Goal: Entertainment & Leisure: Consume media (video, audio)

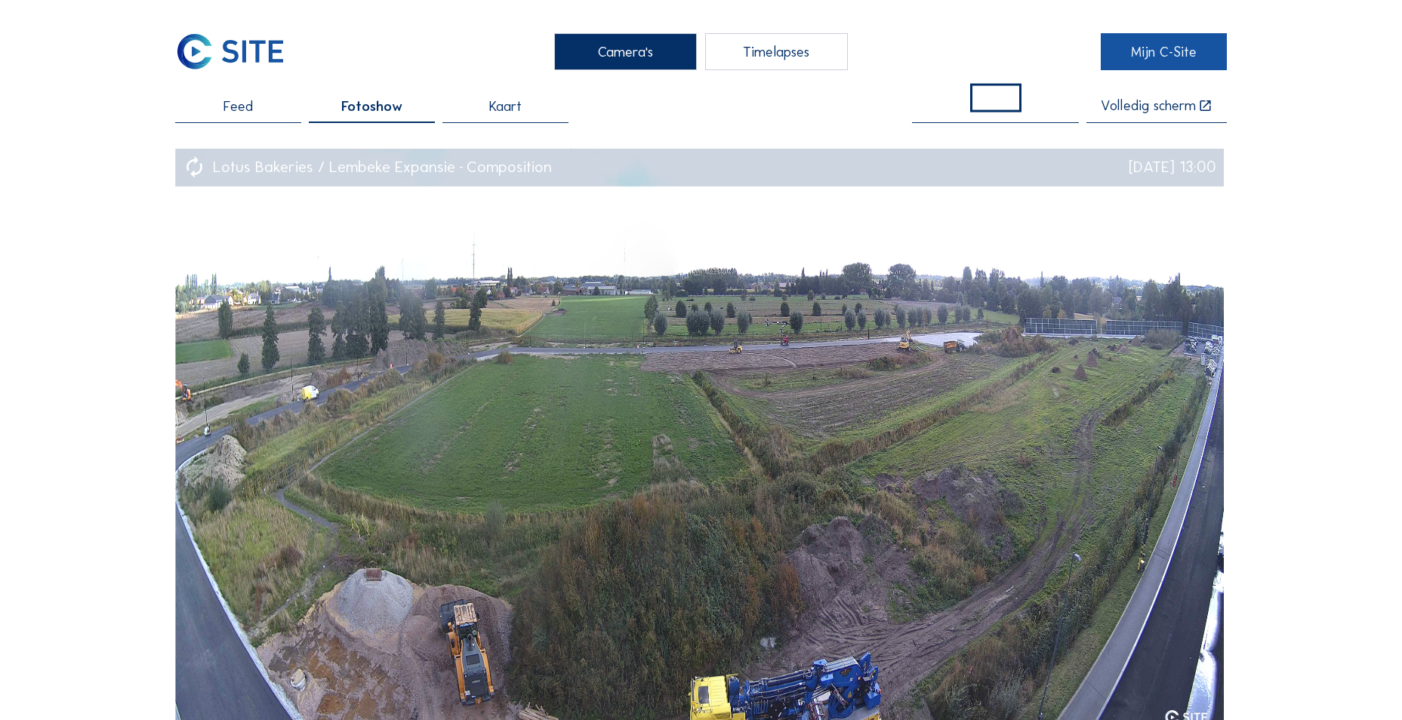
click at [1190, 50] on link "Mijn C-Site" at bounding box center [1164, 51] width 126 height 37
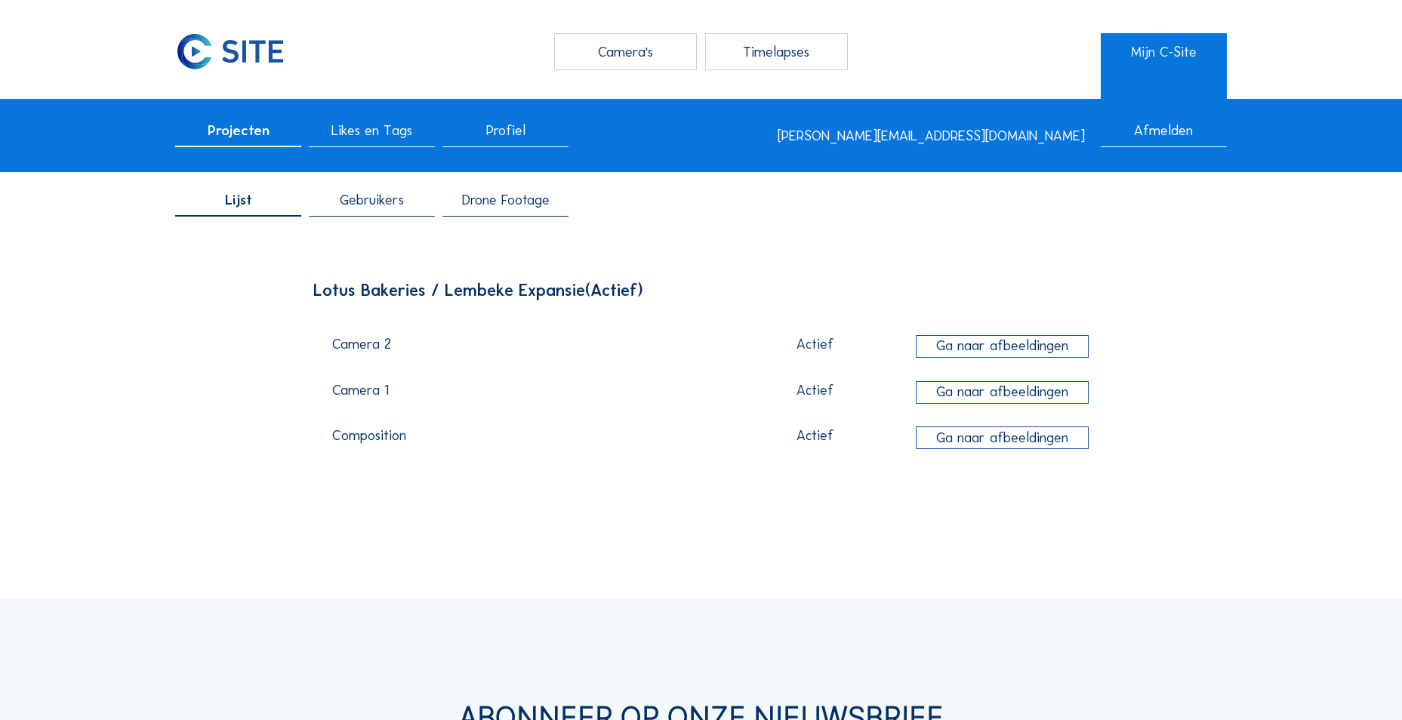
click at [515, 212] on div "Drone Footage" at bounding box center [505, 204] width 126 height 23
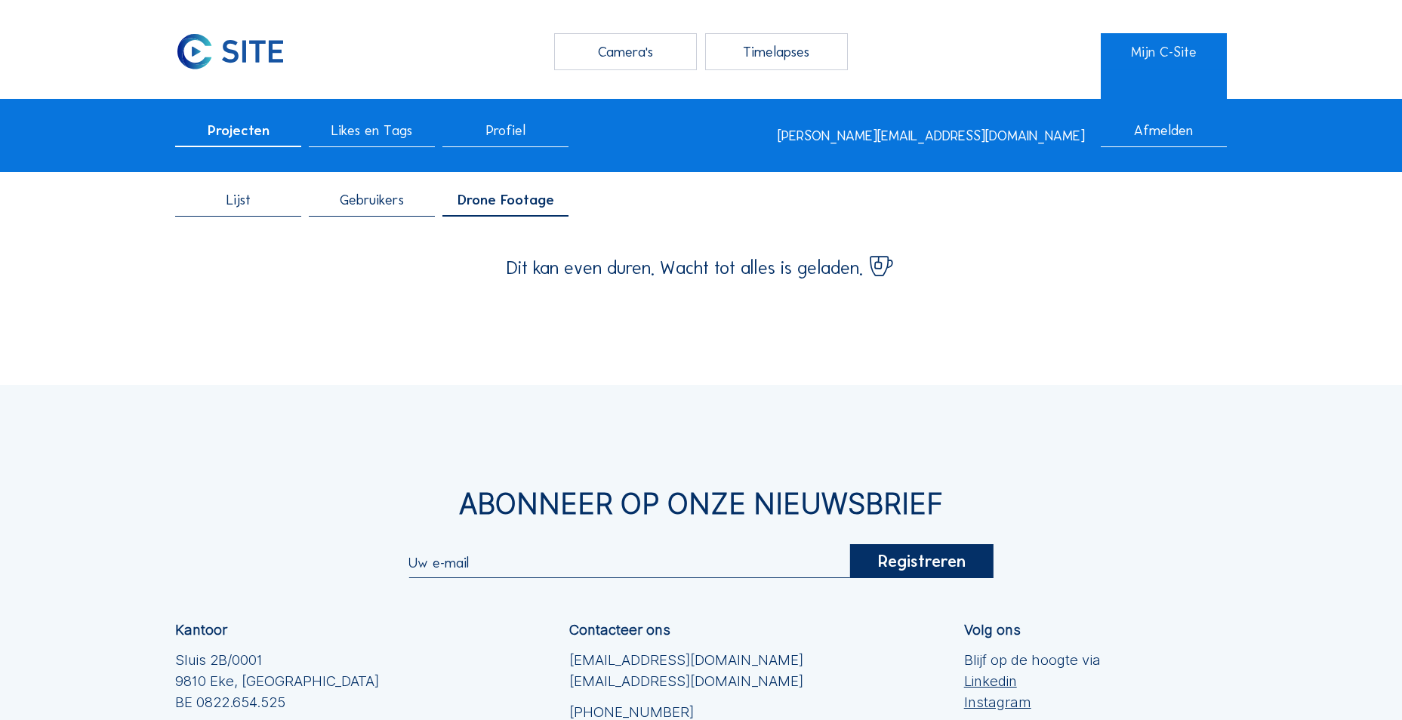
click at [358, 200] on span "Gebruikers" at bounding box center [372, 200] width 64 height 14
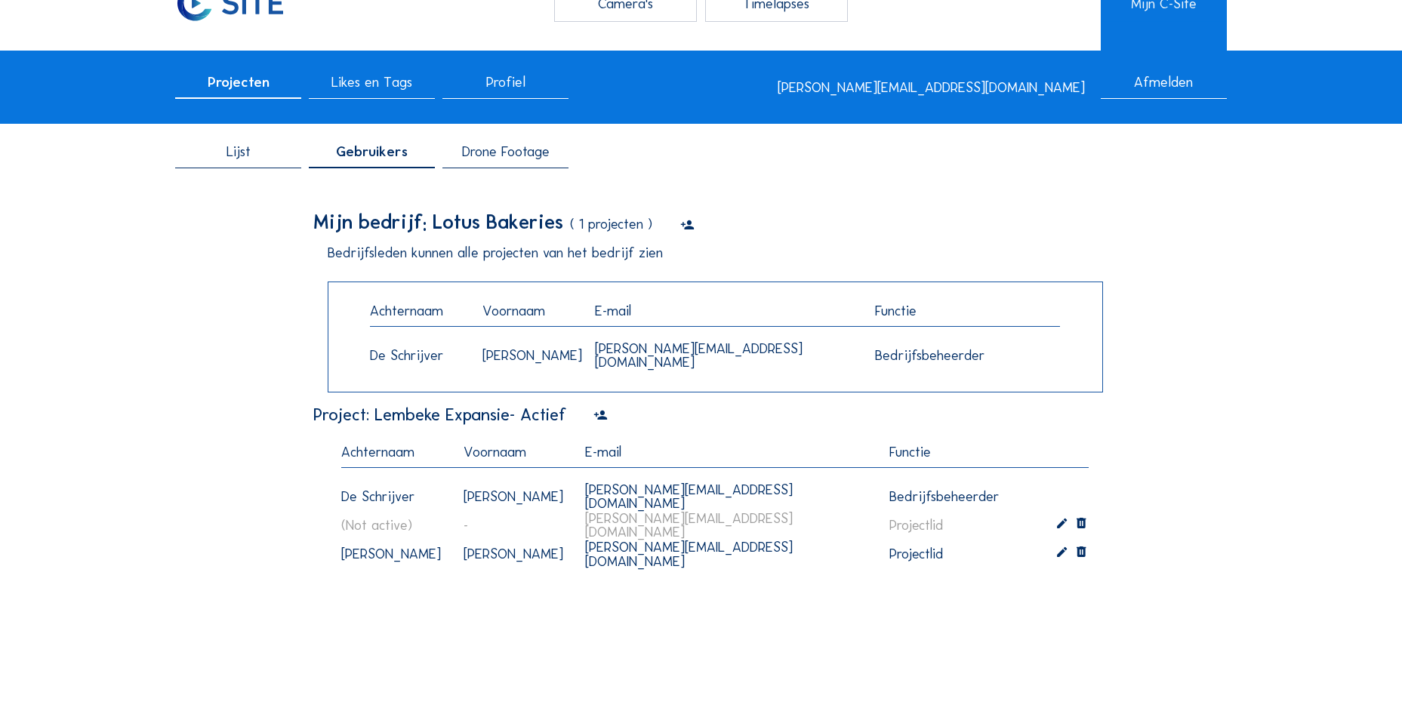
scroll to position [75, 0]
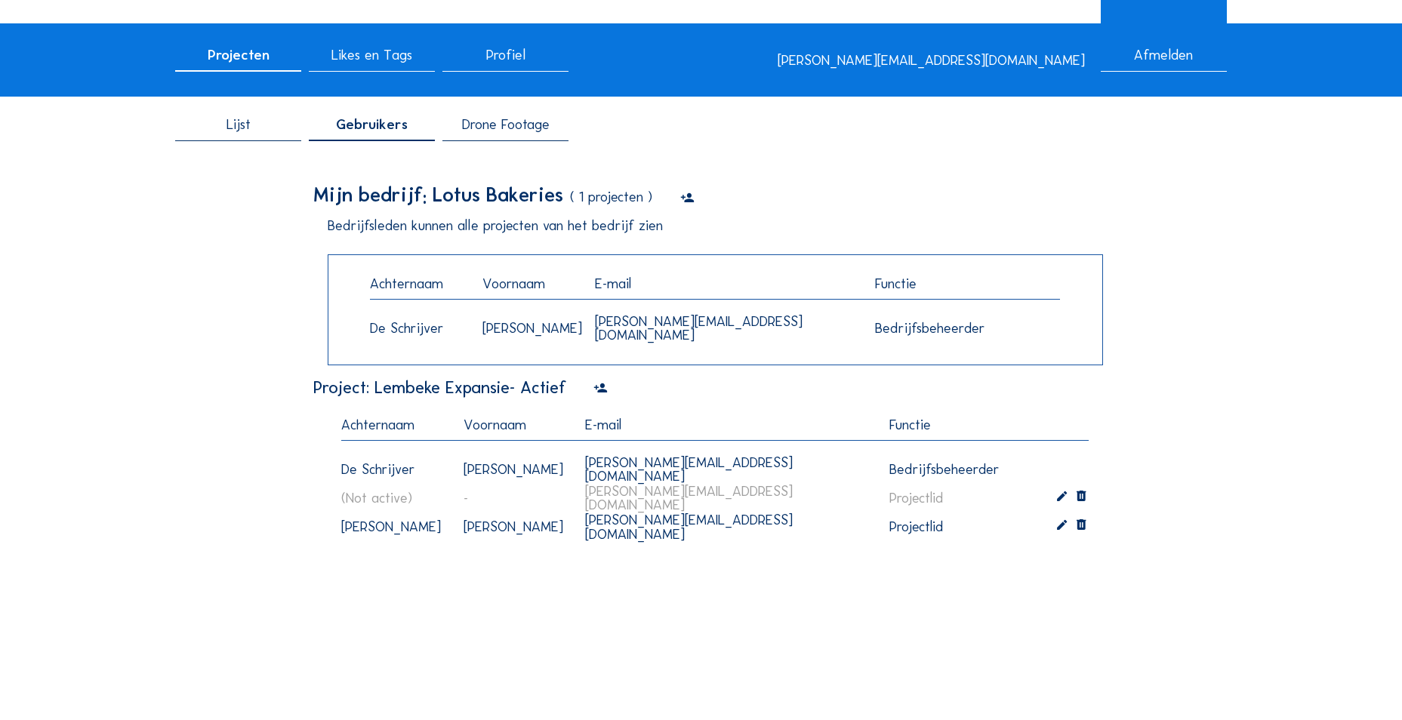
click at [1060, 531] on icon at bounding box center [1062, 527] width 14 height 15
click at [1050, 583] on div "Mijn bedrijf: Lotus Bakeries ( 1 projecten ) Bedrijfsleden kunnen alle projecte…" at bounding box center [700, 388] width 775 height 407
click at [1186, 565] on div "Lijst Gebruikers Drone Footage Mijn bedrijf: Lotus Bakeries ( 1 projecten ) Bed…" at bounding box center [701, 362] width 1052 height 519
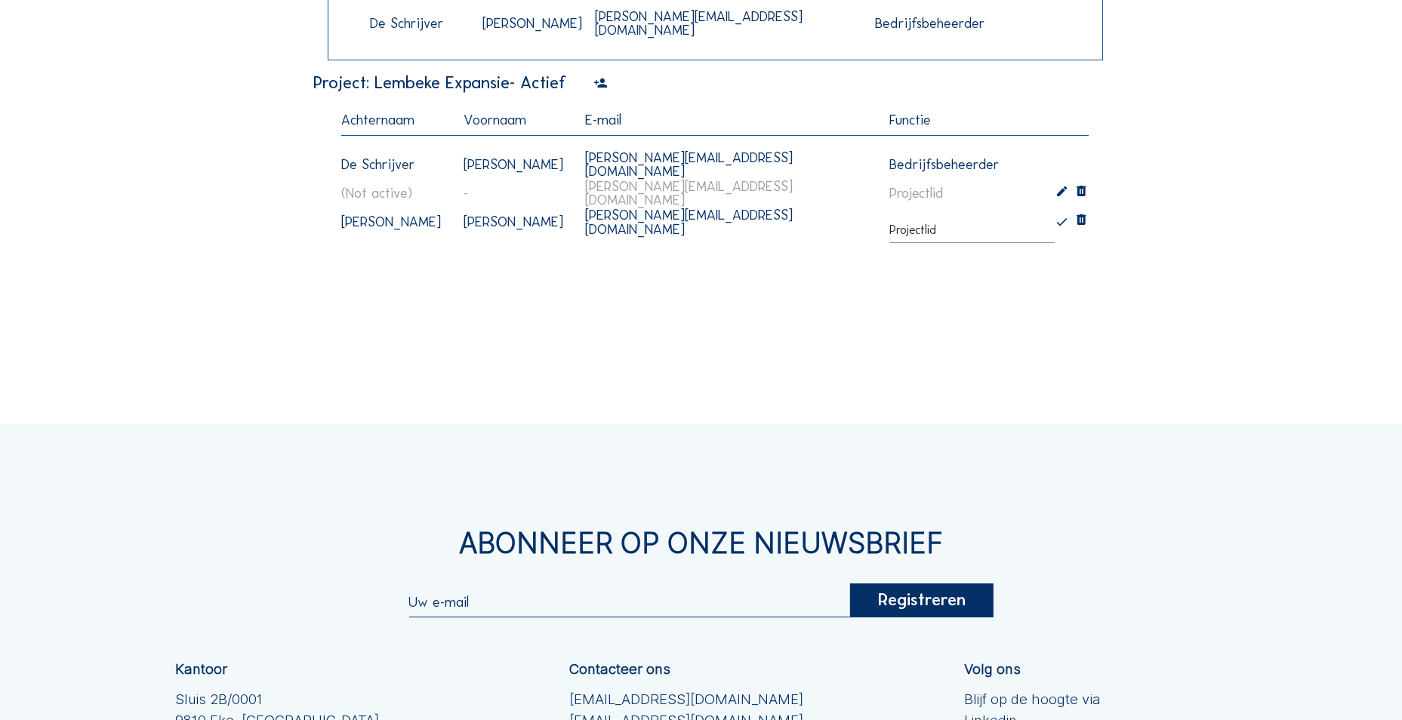
scroll to position [226, 0]
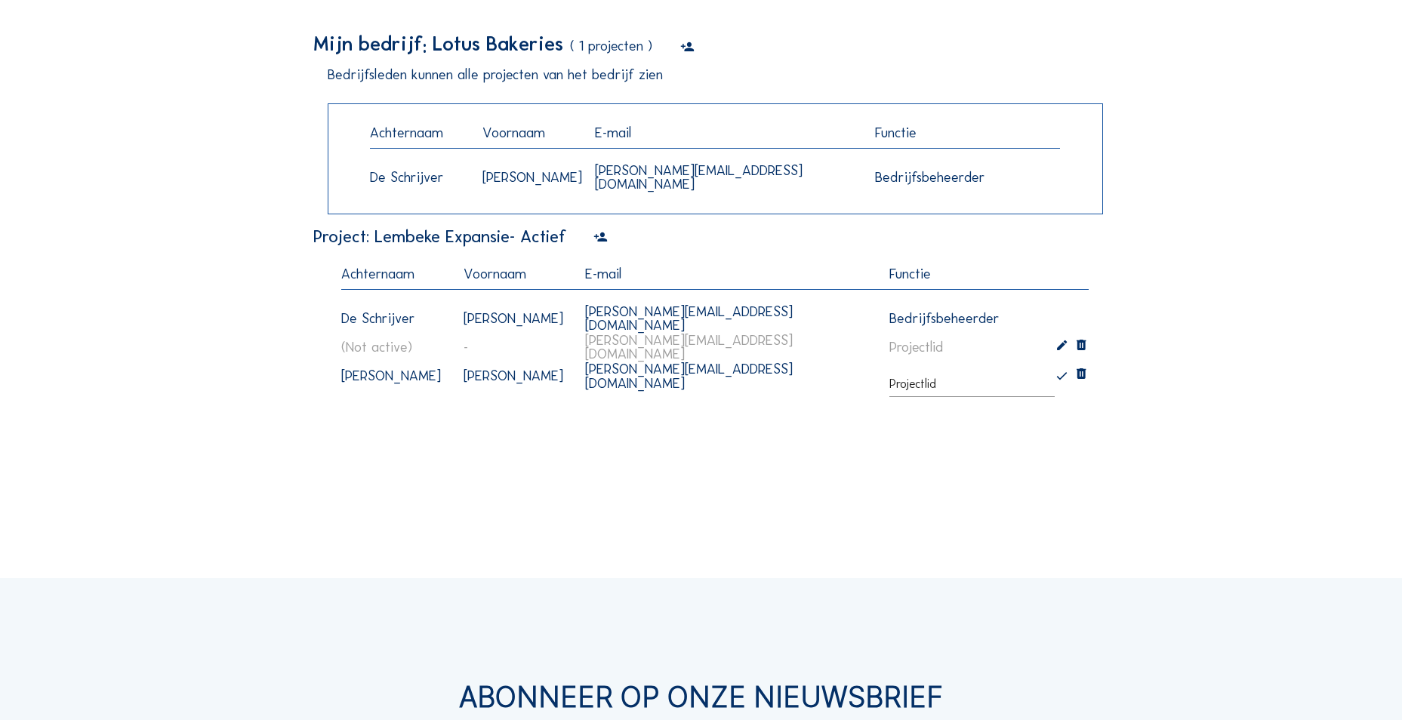
click at [796, 428] on div "Mijn bedrijf: Lotus Bakeries ( 1 projecten ) Bedrijfsleden kunnen alle projecte…" at bounding box center [700, 237] width 775 height 407
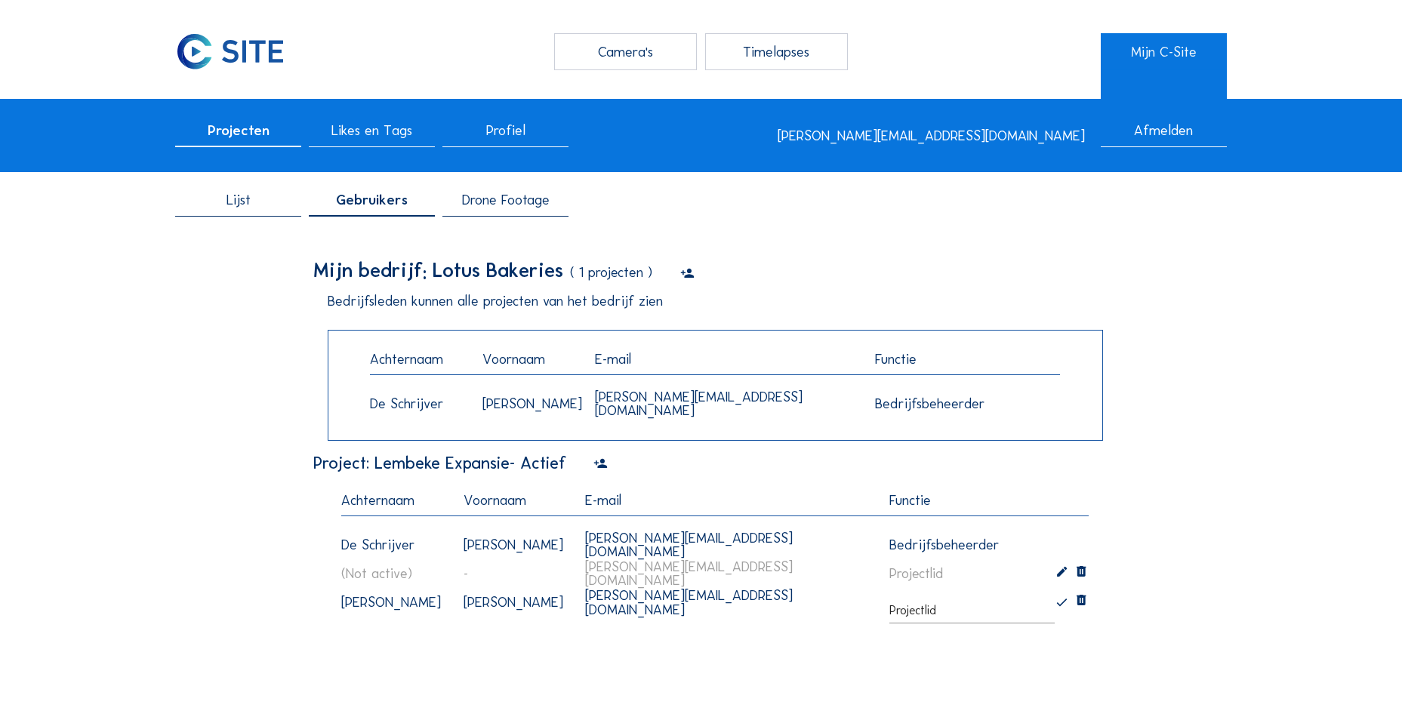
click at [254, 137] on span "Projecten" at bounding box center [239, 131] width 62 height 14
click at [200, 137] on div "Projecten" at bounding box center [238, 135] width 126 height 23
click at [226, 195] on div "Lijst" at bounding box center [238, 204] width 126 height 23
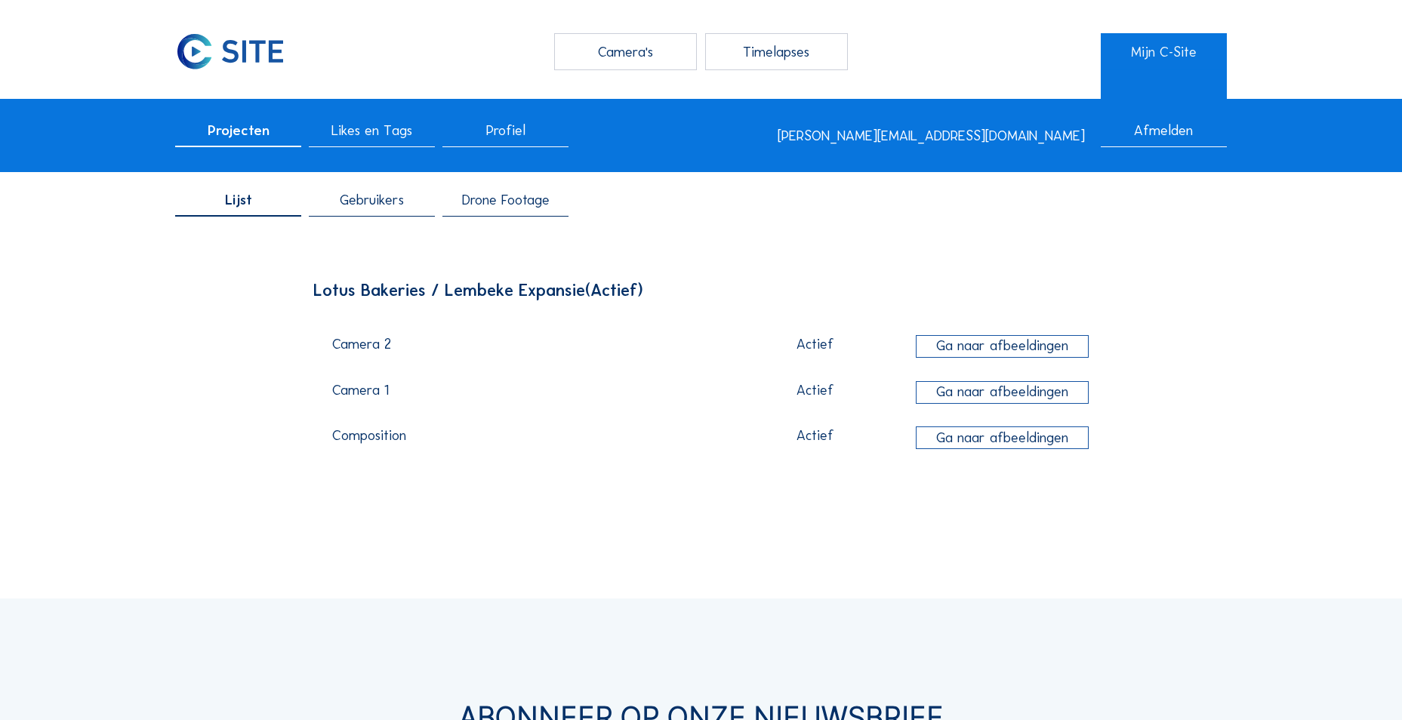
click at [233, 131] on span "Projecten" at bounding box center [239, 131] width 62 height 14
click at [400, 207] on span "Gebruikers" at bounding box center [372, 200] width 64 height 14
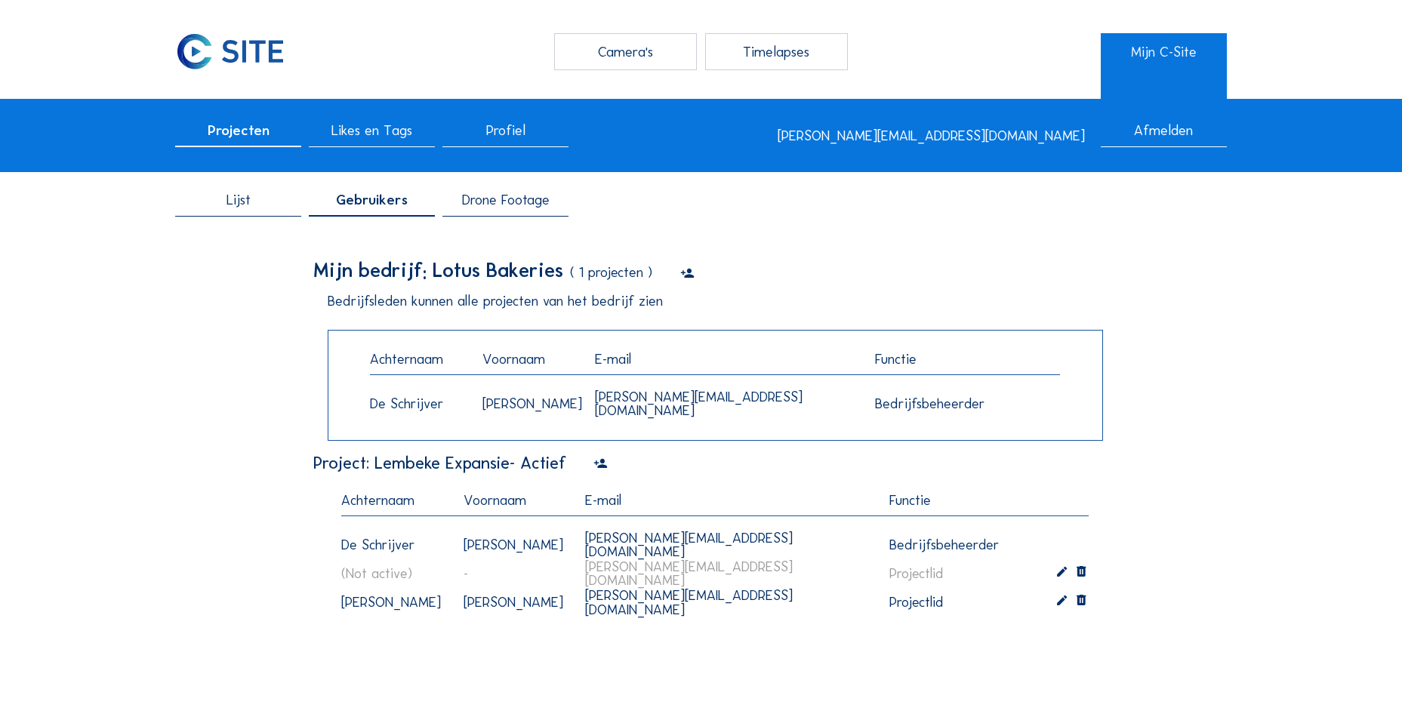
click at [956, 410] on div "bedrijfsbeheerder" at bounding box center [950, 404] width 150 height 14
click at [1069, 602] on icon at bounding box center [1062, 603] width 14 height 15
click at [907, 615] on div "Projectlid" at bounding box center [912, 611] width 47 height 14
click at [793, 643] on div "Mijn bedrijf: Lotus Bakeries ( 1 projecten ) Bedrijfsleden kunnen alle projecte…" at bounding box center [700, 463] width 775 height 407
click at [159, 321] on div "Camera's Timelapses Mijn C-Site Projecten Likes en Tags Profiel [PERSON_NAME][E…" at bounding box center [701, 687] width 1402 height 1375
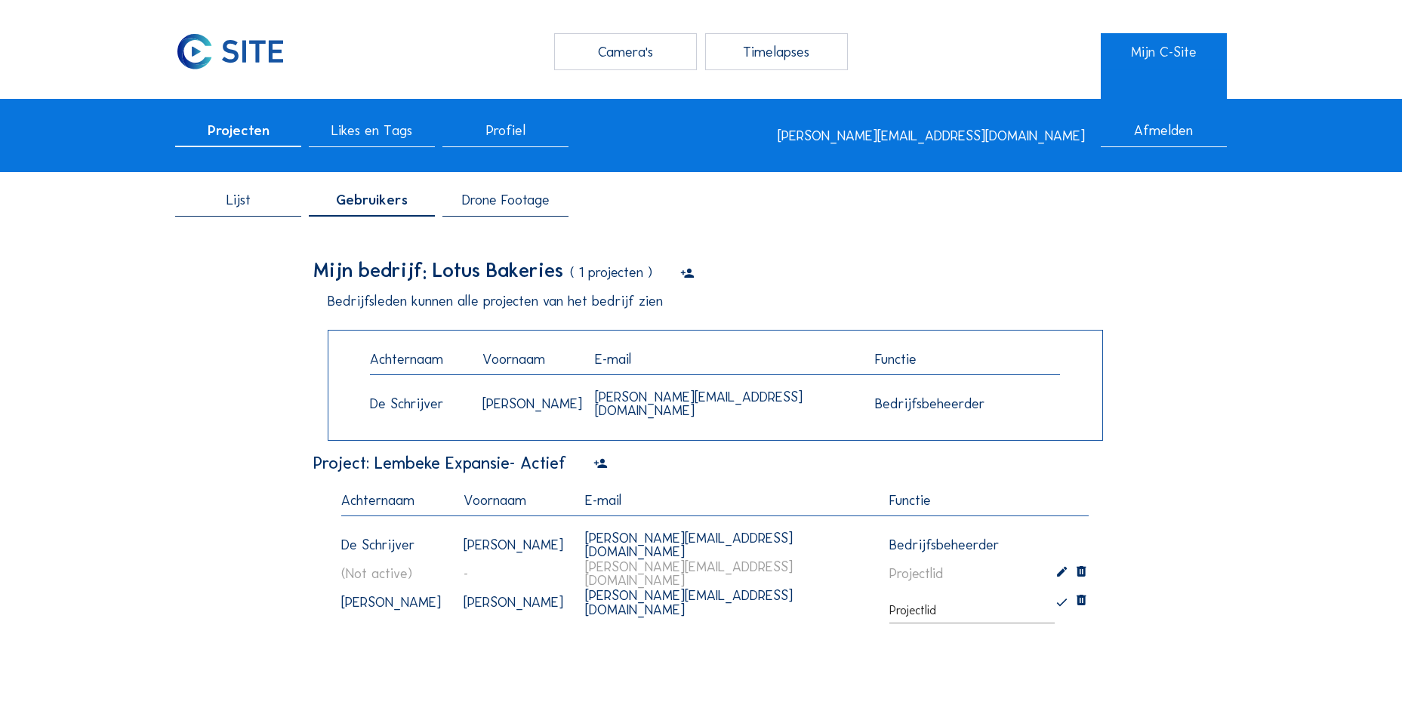
click at [503, 200] on span "Drone Footage" at bounding box center [506, 200] width 88 height 14
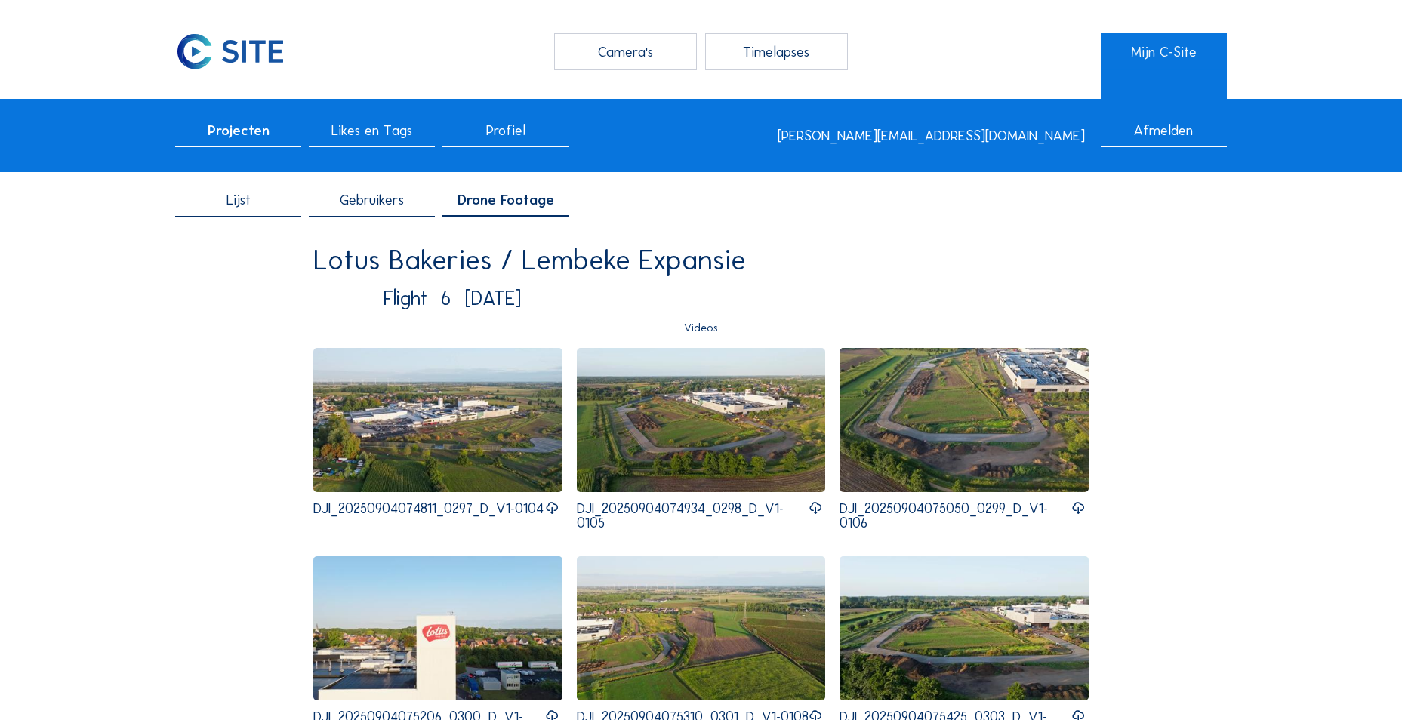
drag, startPoint x: 1175, startPoint y: 249, endPoint x: 1124, endPoint y: 265, distance: 53.0
click at [540, 256] on div "Lotus Bakeries / Lembeke Expansie" at bounding box center [700, 260] width 775 height 28
drag, startPoint x: 667, startPoint y: 262, endPoint x: 764, endPoint y: 275, distance: 97.5
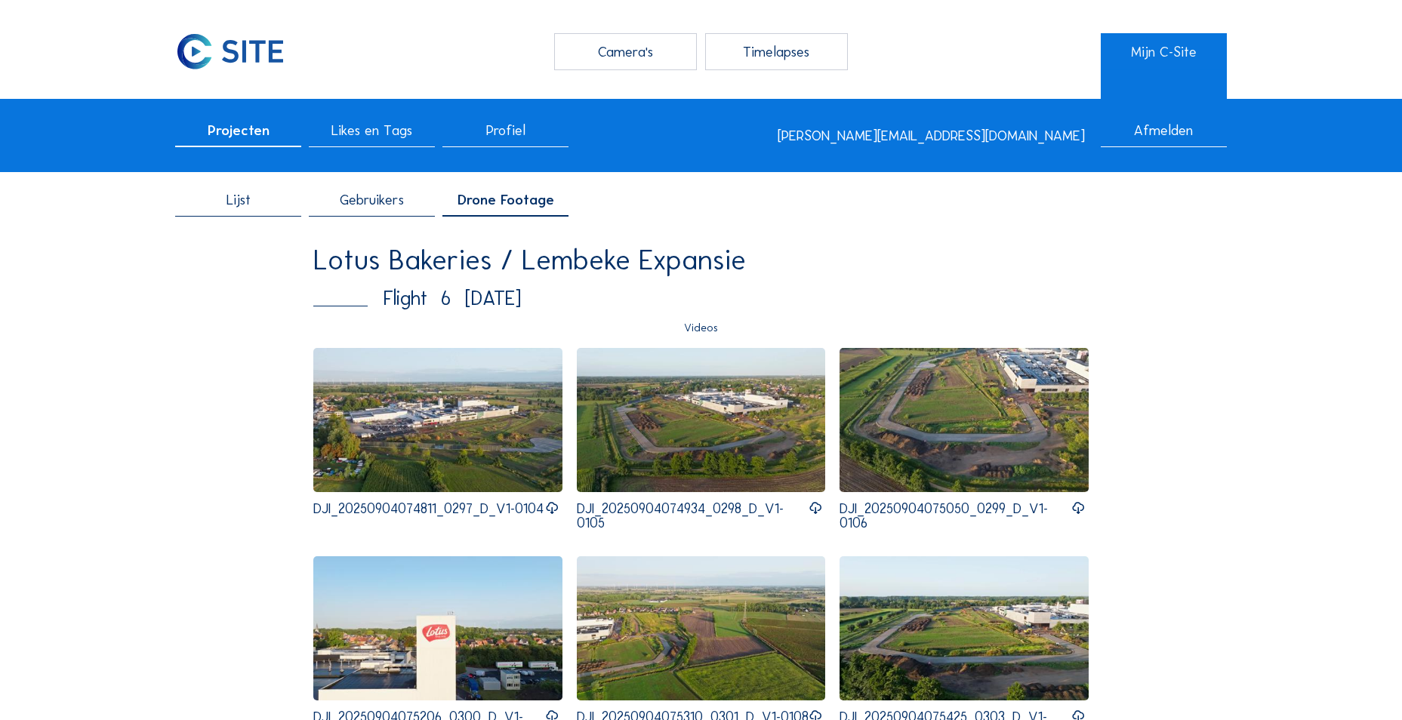
drag, startPoint x: 764, startPoint y: 275, endPoint x: 681, endPoint y: 276, distance: 83.0
click at [681, 274] on div "Lotus Bakeries / Lembeke Expansie" at bounding box center [700, 260] width 775 height 28
drag, startPoint x: 636, startPoint y: 264, endPoint x: 761, endPoint y: 279, distance: 125.4
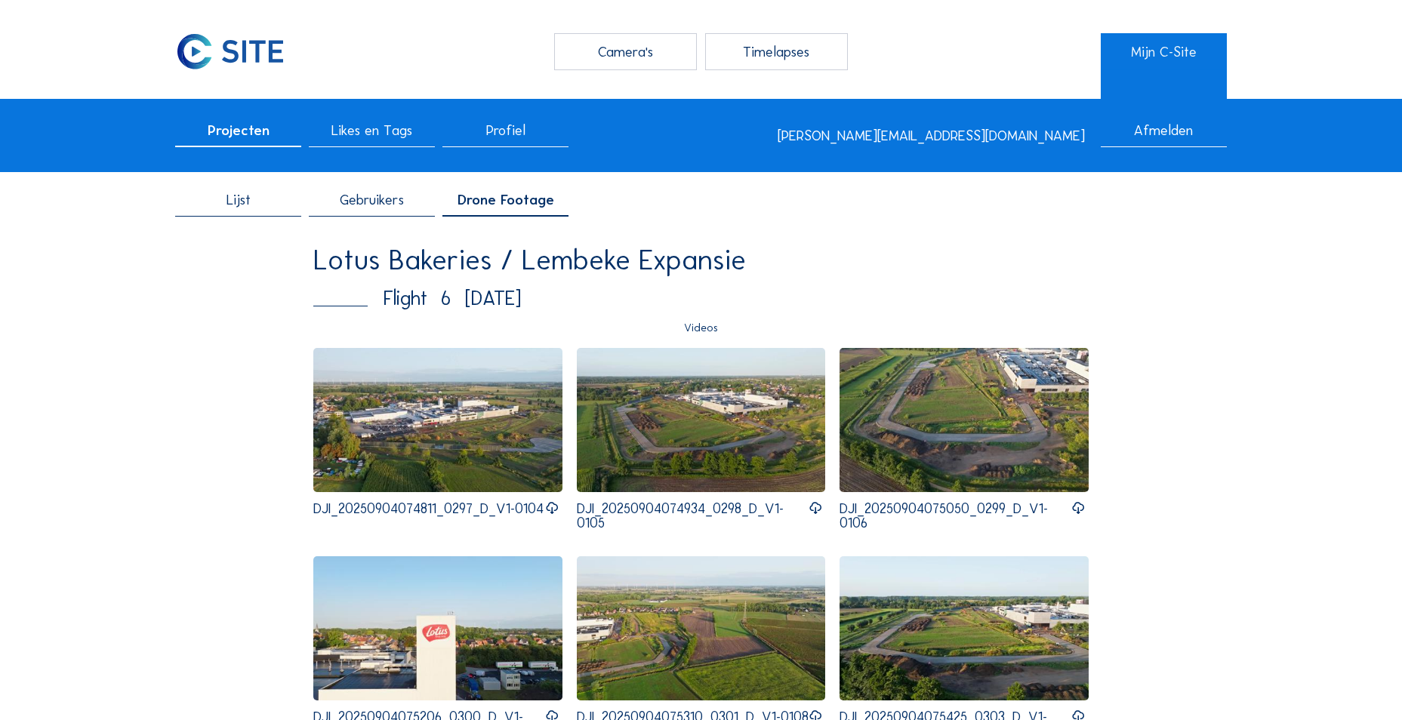
click at [213, 128] on span "Projecten" at bounding box center [239, 131] width 62 height 14
click at [240, 203] on span "Lijst" at bounding box center [238, 200] width 24 height 14
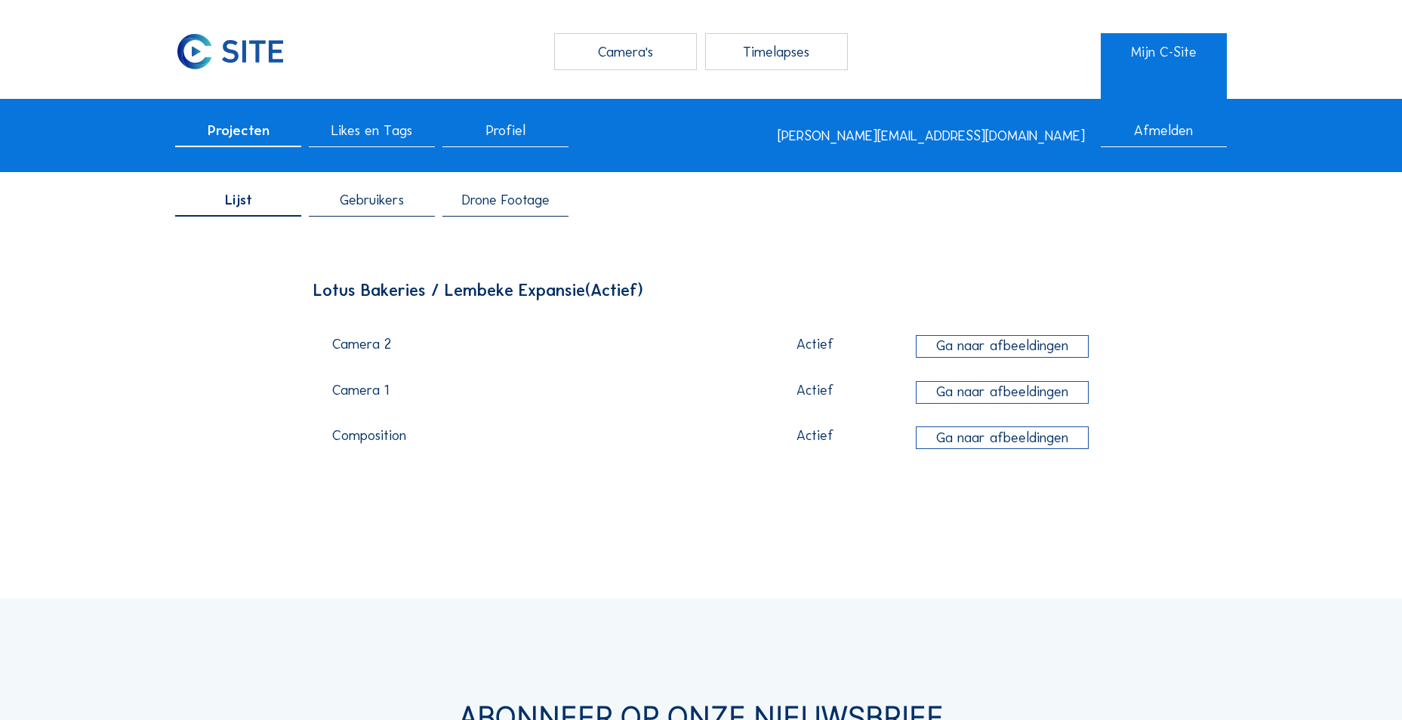
click at [356, 202] on span "Gebruikers" at bounding box center [372, 200] width 64 height 14
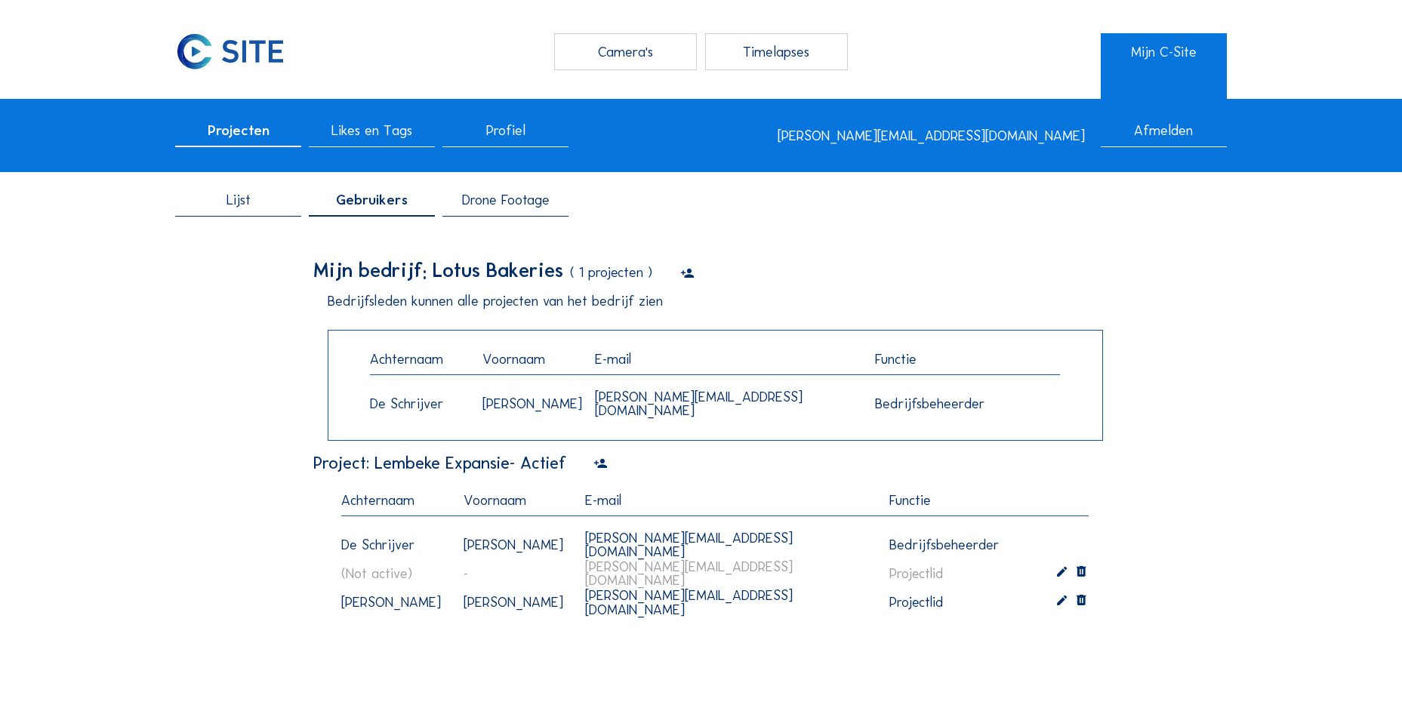
click at [691, 273] on icon at bounding box center [687, 273] width 14 height 17
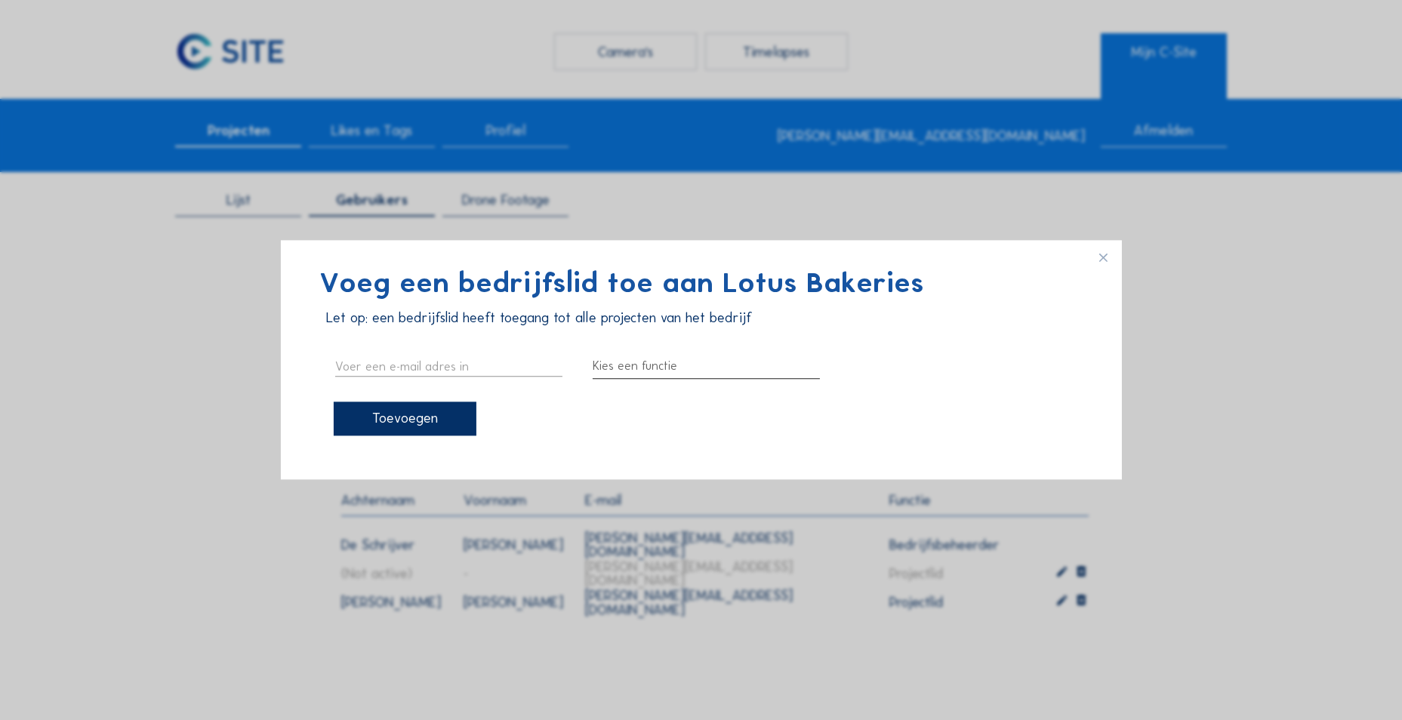
click at [636, 374] on div at bounding box center [706, 367] width 227 height 24
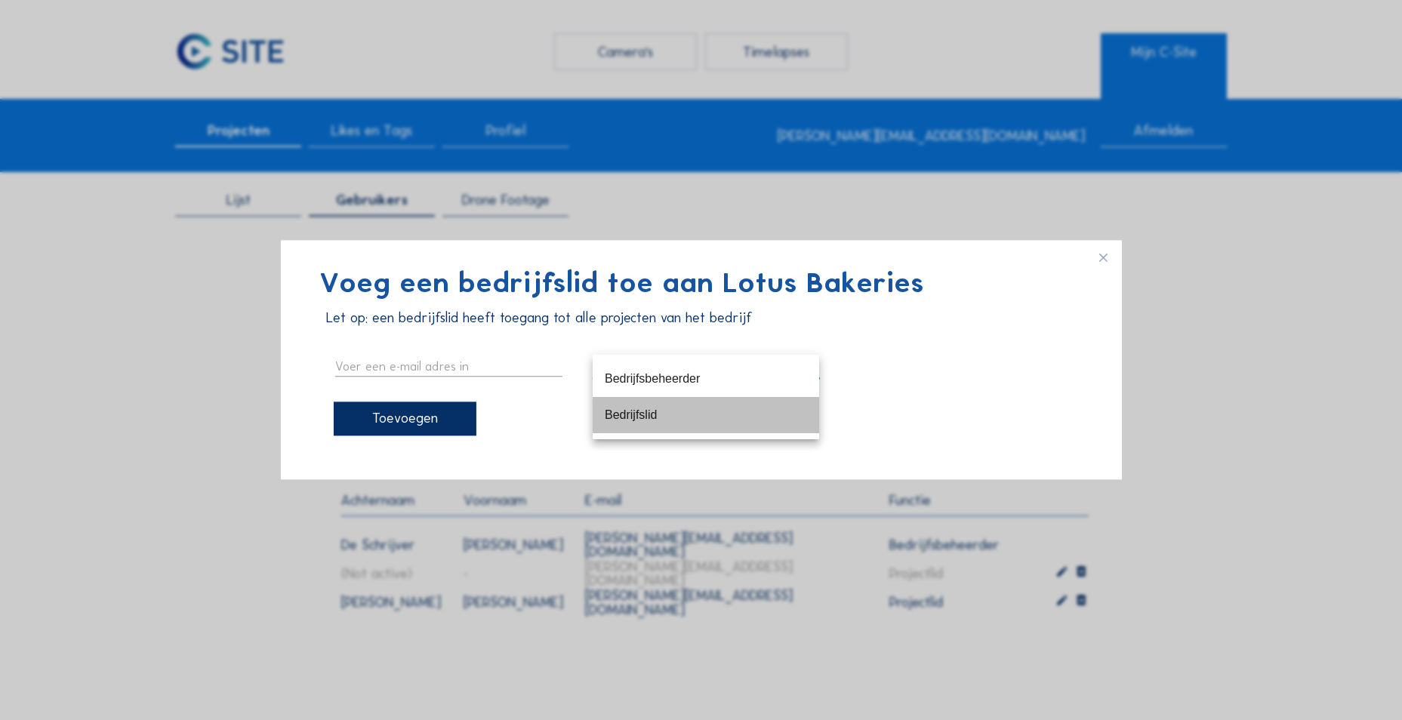
click at [639, 421] on div "Bedrijfslid" at bounding box center [706, 415] width 202 height 14
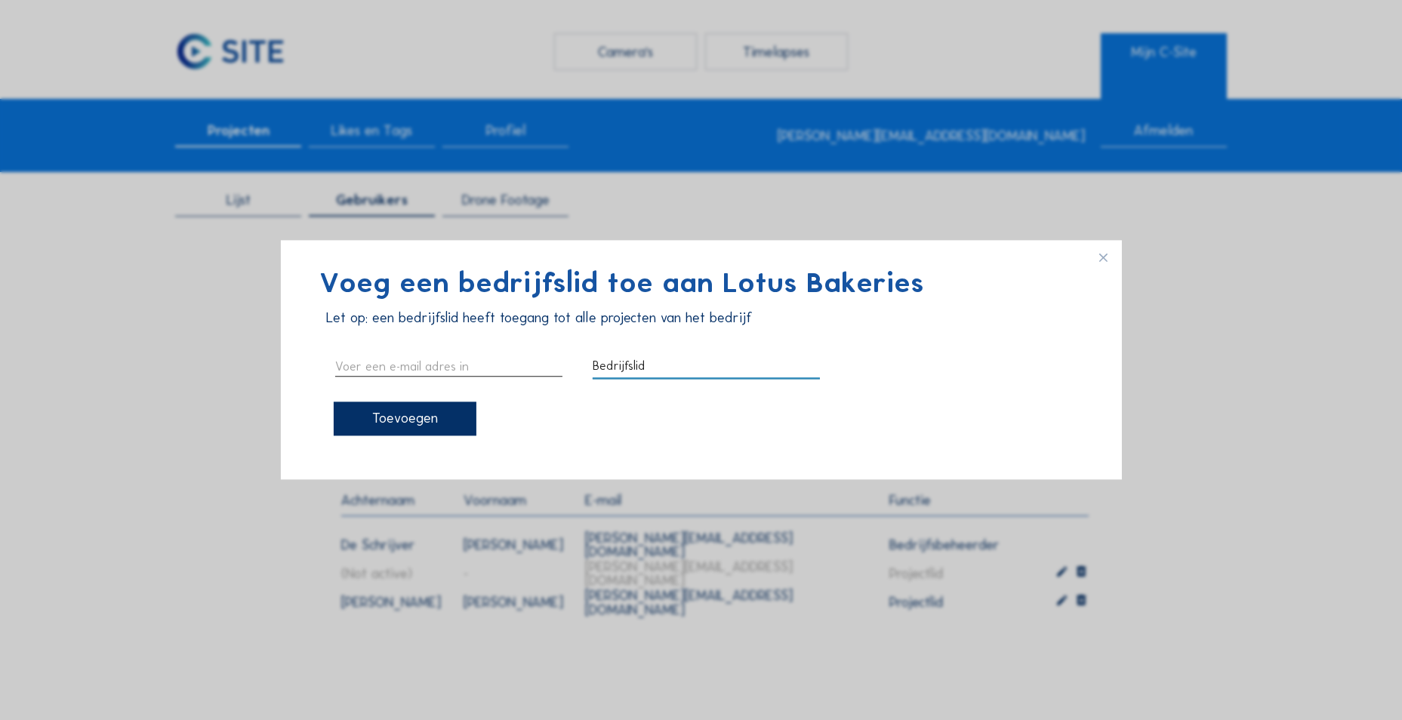
click at [494, 362] on input "text" at bounding box center [448, 367] width 227 height 20
type input "[PERSON_NAME][EMAIL_ADDRESS][DOMAIN_NAME]"
click at [413, 422] on div "Toevoegen" at bounding box center [405, 419] width 143 height 34
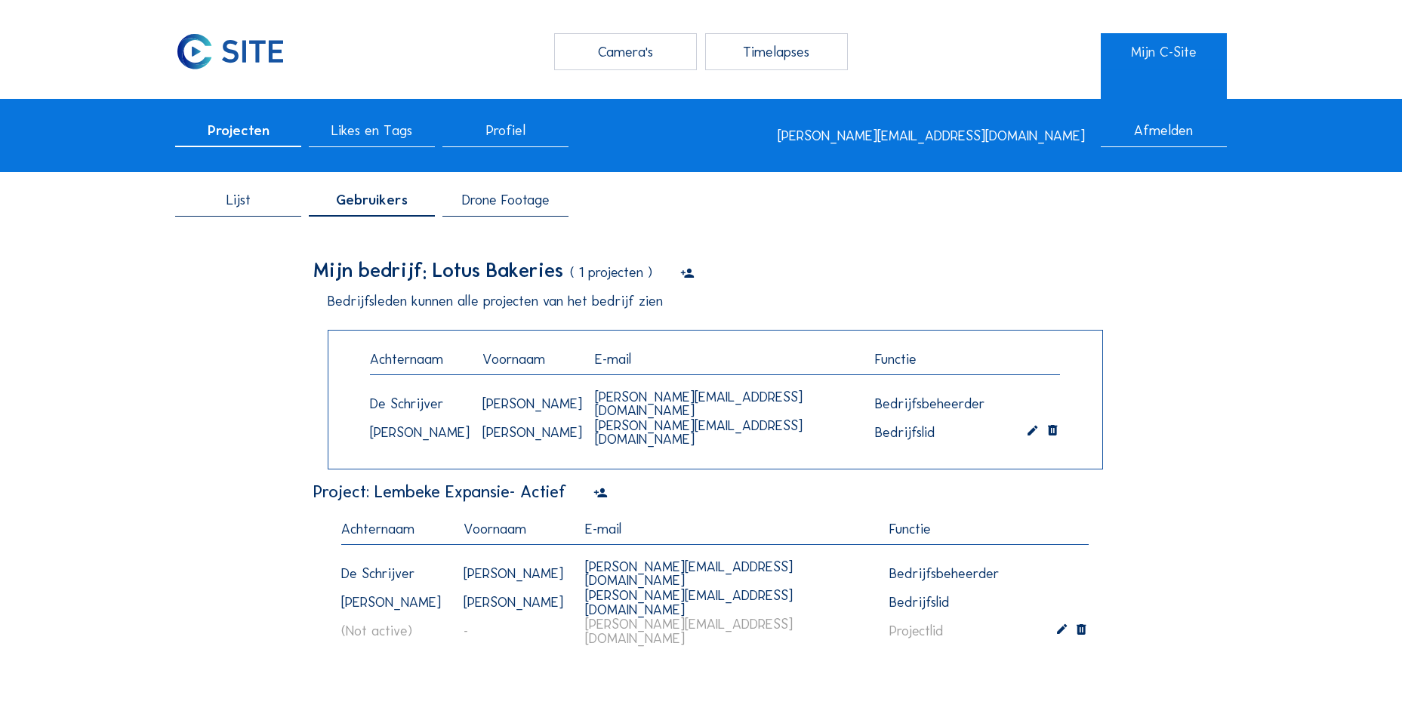
click at [187, 402] on div "Lijst Gebruikers Drone Footage Mijn bedrijf: Lotus Bakeries ( 1 projecten ) Bed…" at bounding box center [701, 451] width 1052 height 547
click at [694, 271] on icon at bounding box center [687, 273] width 14 height 17
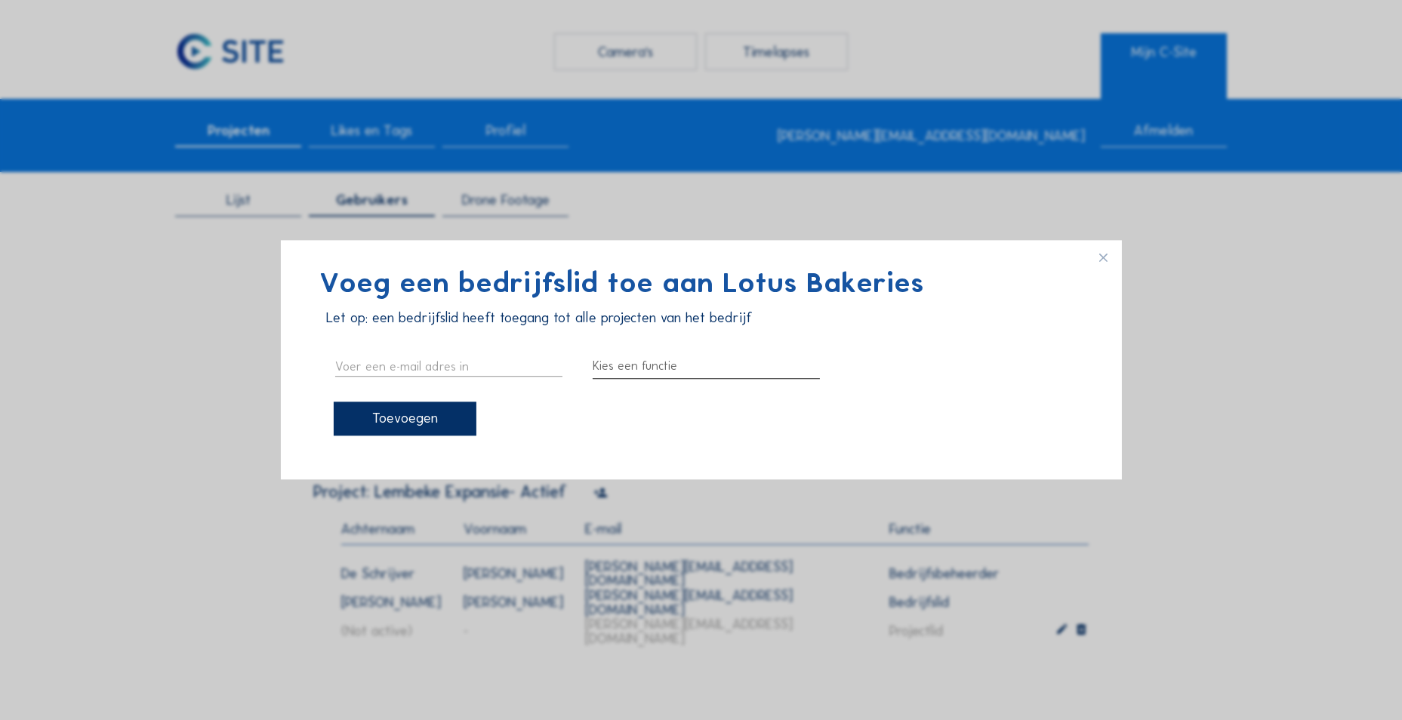
click at [627, 356] on div at bounding box center [706, 367] width 227 height 24
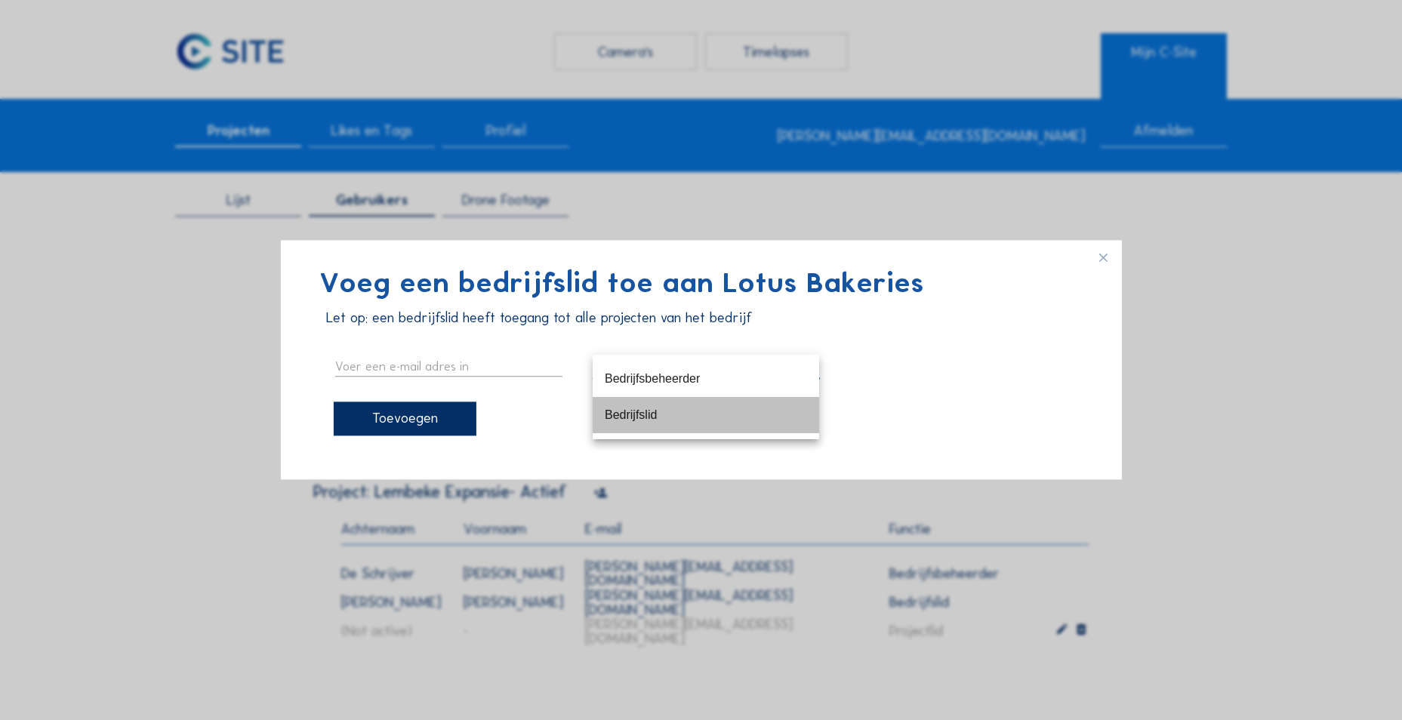
click at [638, 407] on div "Bedrijfslid" at bounding box center [706, 415] width 202 height 32
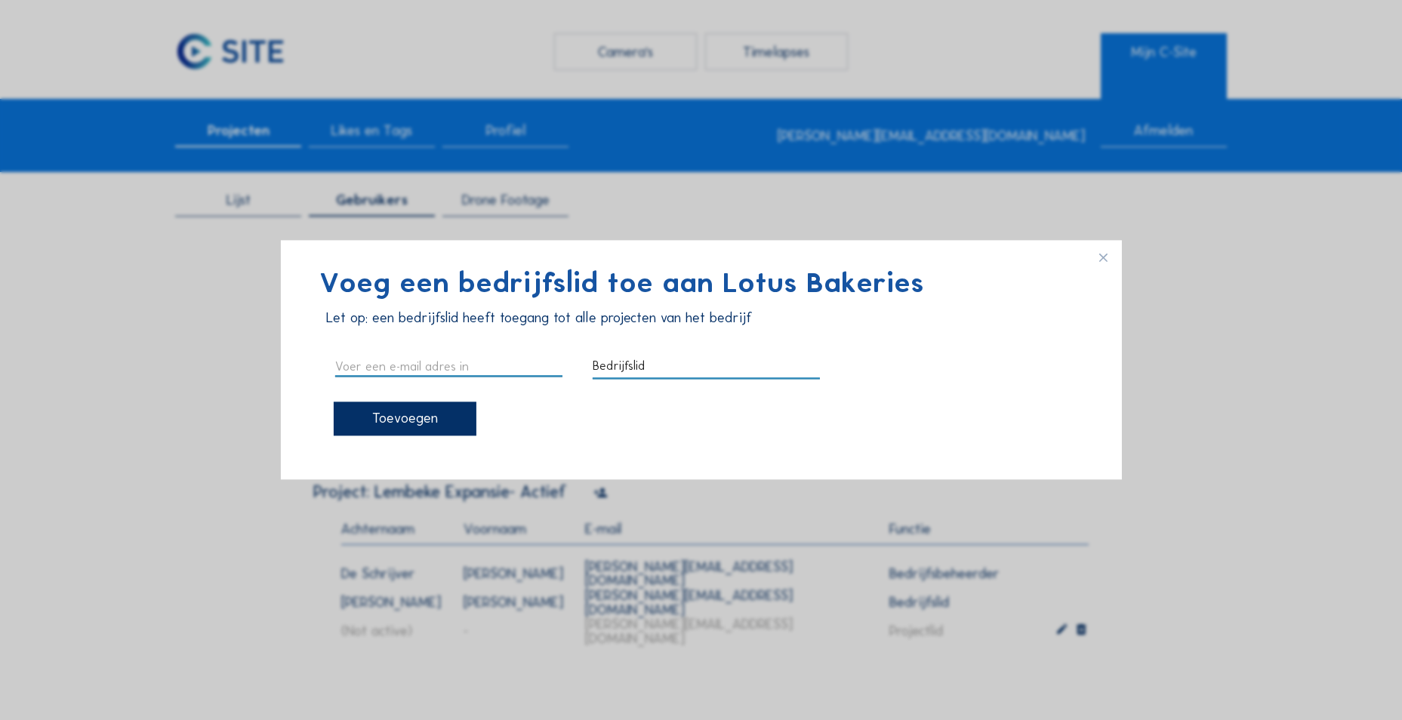
click at [469, 368] on input "text" at bounding box center [448, 367] width 227 height 20
type input "[PERSON_NAME][EMAIL_ADDRESS][DOMAIN_NAME]"
click at [410, 421] on div "Toevoegen" at bounding box center [405, 419] width 143 height 34
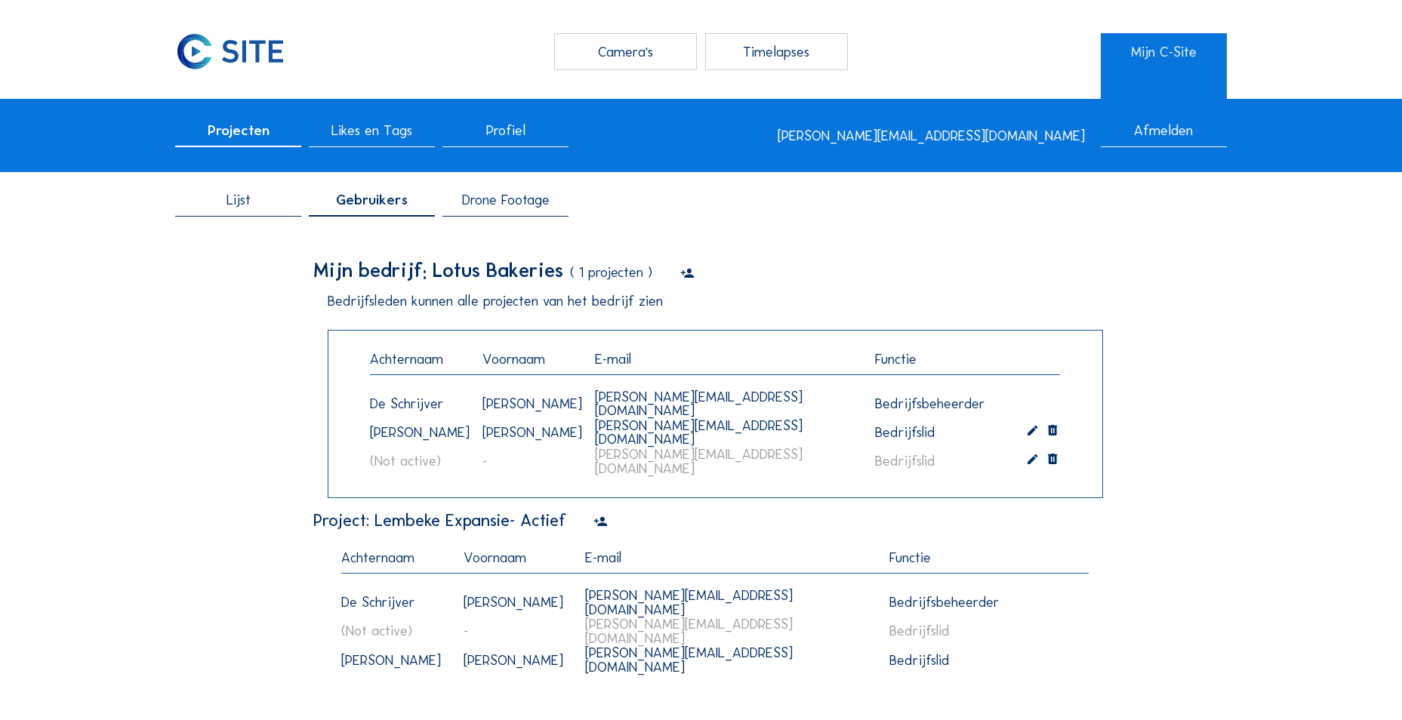
click at [238, 398] on div "Lijst Gebruikers Drone Footage Mijn bedrijf: Lotus Bakeries ( 1 projecten ) Bed…" at bounding box center [701, 466] width 1052 height 576
click at [461, 465] on div "(not active)" at bounding box center [417, 461] width 112 height 32
drag, startPoint x: 461, startPoint y: 465, endPoint x: 119, endPoint y: 467, distance: 342.7
click at [119, 467] on div "Camera's Timelapses Mijn C-Site Projecten Likes en Tags Profiel [PERSON_NAME][E…" at bounding box center [701, 716] width 1402 height 1432
drag, startPoint x: 447, startPoint y: 463, endPoint x: 322, endPoint y: 459, distance: 125.4
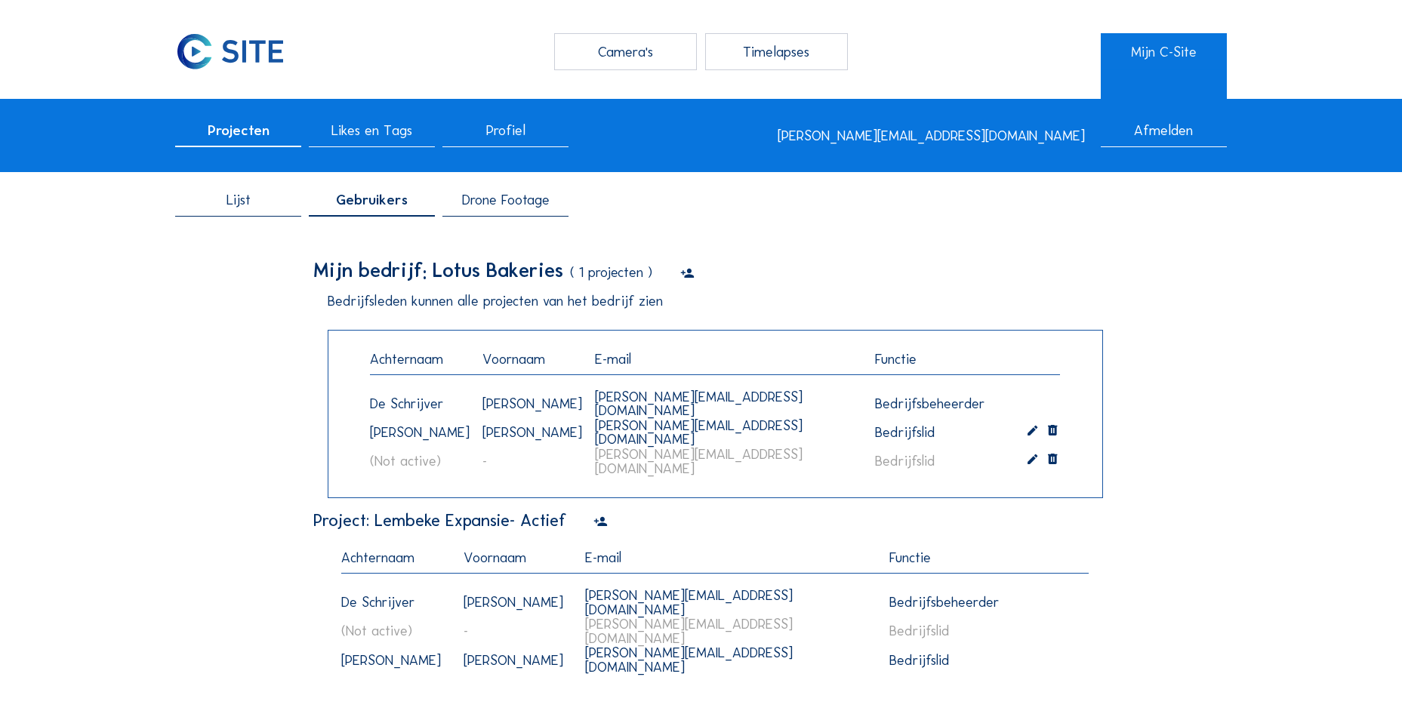
click at [322, 459] on div "Mijn bedrijf: Lotus Bakeries ( 1 projecten ) Bedrijfsleden kunnen alle projecte…" at bounding box center [700, 478] width 775 height 436
drag, startPoint x: 322, startPoint y: 459, endPoint x: 183, endPoint y: 478, distance: 140.2
click at [183, 478] on div "Lijst Gebruikers Drone Footage Mijn bedrijf: Lotus Bakeries ( 1 projecten ) Bed…" at bounding box center [701, 466] width 1052 height 576
click at [632, 461] on div "[PERSON_NAME][EMAIL_ADDRESS][DOMAIN_NAME]" at bounding box center [726, 462] width 281 height 46
drag, startPoint x: 596, startPoint y: 463, endPoint x: 635, endPoint y: 463, distance: 39.3
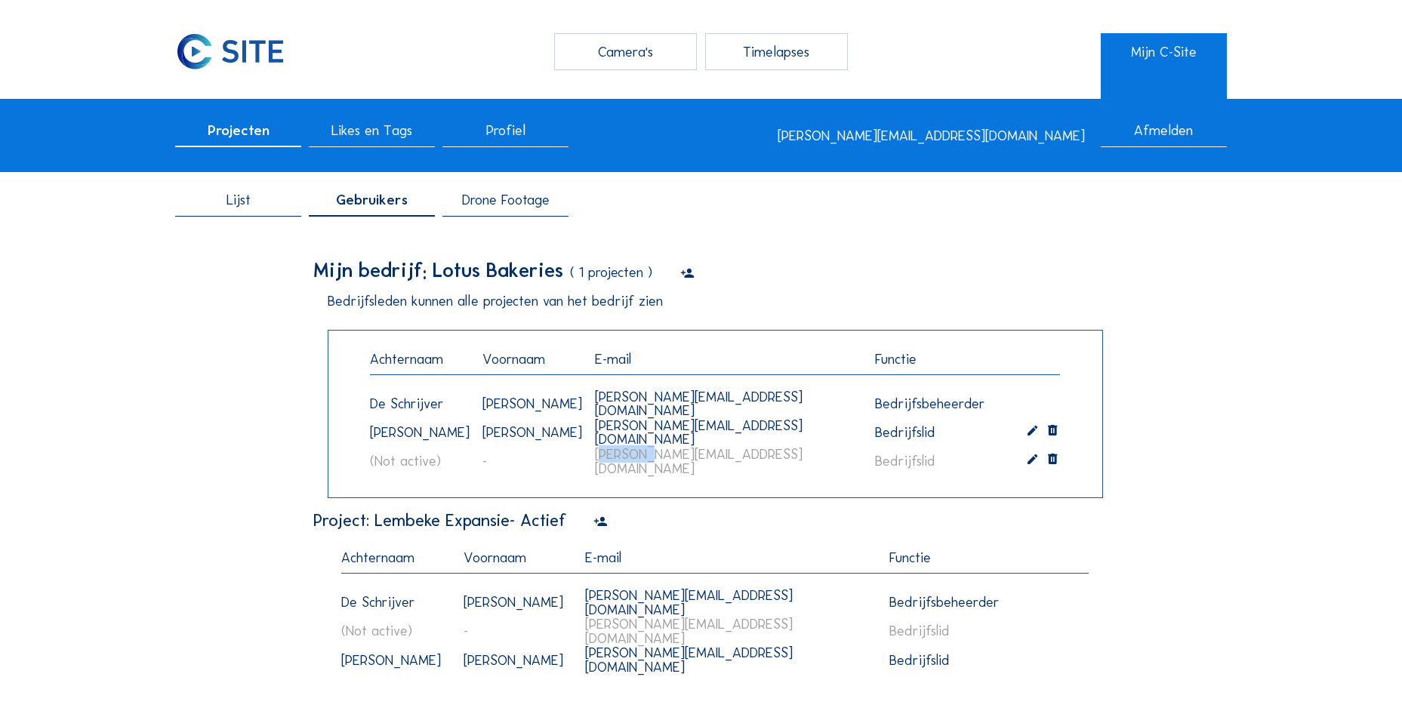
click at [635, 463] on div "[PERSON_NAME][EMAIL_ADDRESS][DOMAIN_NAME]" at bounding box center [726, 462] width 281 height 46
drag, startPoint x: 635, startPoint y: 463, endPoint x: 186, endPoint y: 446, distance: 448.7
click at [186, 446] on div "Lijst Gebruikers Drone Footage Mijn bedrijf: Lotus Bakeries ( 1 projecten ) Bed…" at bounding box center [701, 466] width 1052 height 576
click at [238, 204] on span "Lijst" at bounding box center [238, 200] width 24 height 14
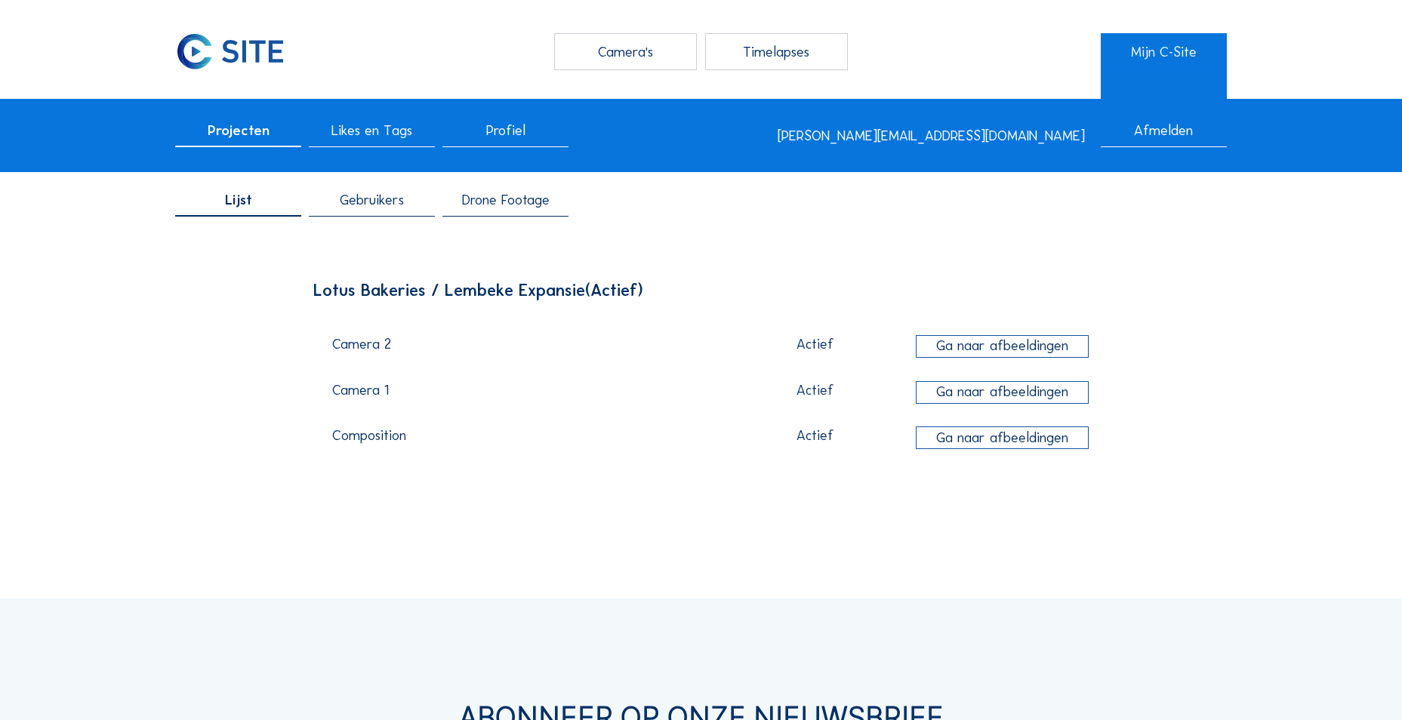
click at [226, 145] on div "Projecten" at bounding box center [238, 135] width 126 height 23
click at [362, 186] on div "Lijst Gebruikers Drone Footage" at bounding box center [701, 205] width 1402 height 54
click at [364, 199] on span "Gebruikers" at bounding box center [372, 200] width 64 height 14
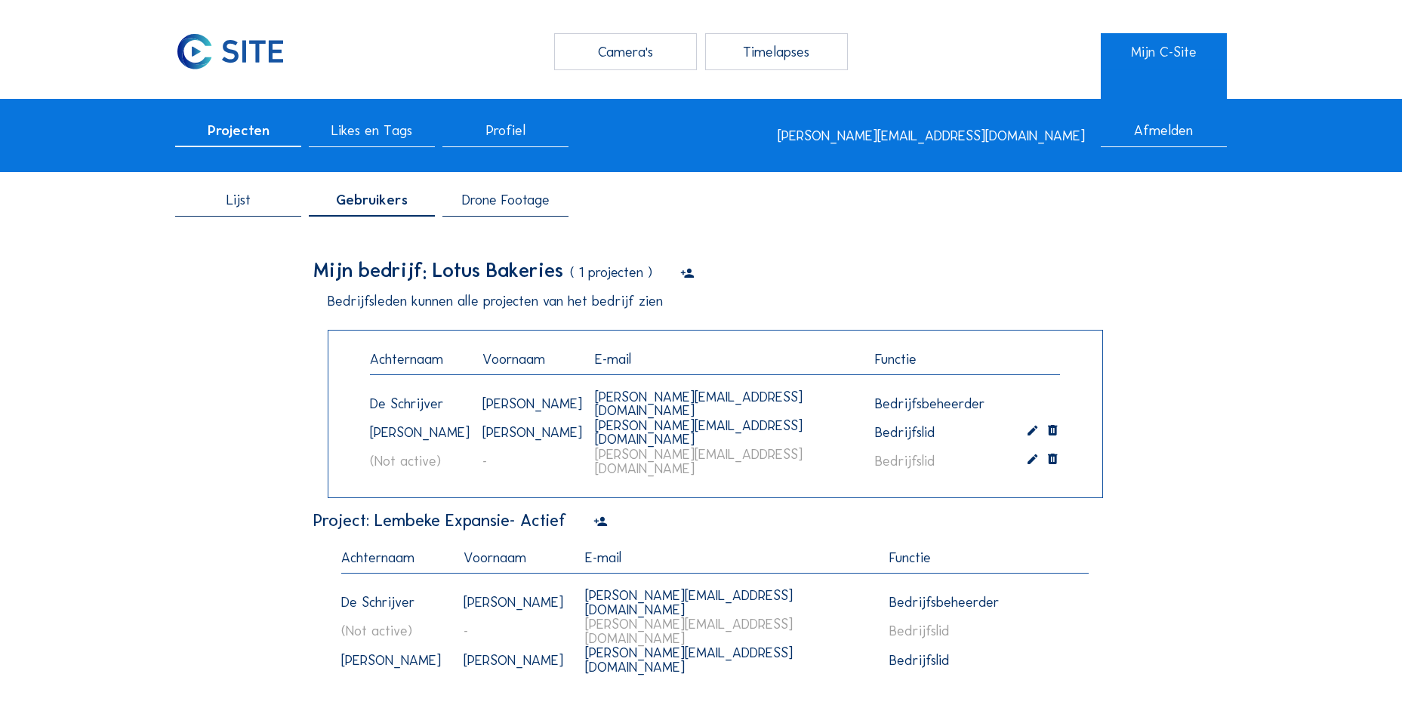
click at [559, 191] on div "Lijst Gebruikers Drone Footage" at bounding box center [701, 205] width 1402 height 54
click at [523, 199] on span "Drone Footage" at bounding box center [506, 200] width 88 height 14
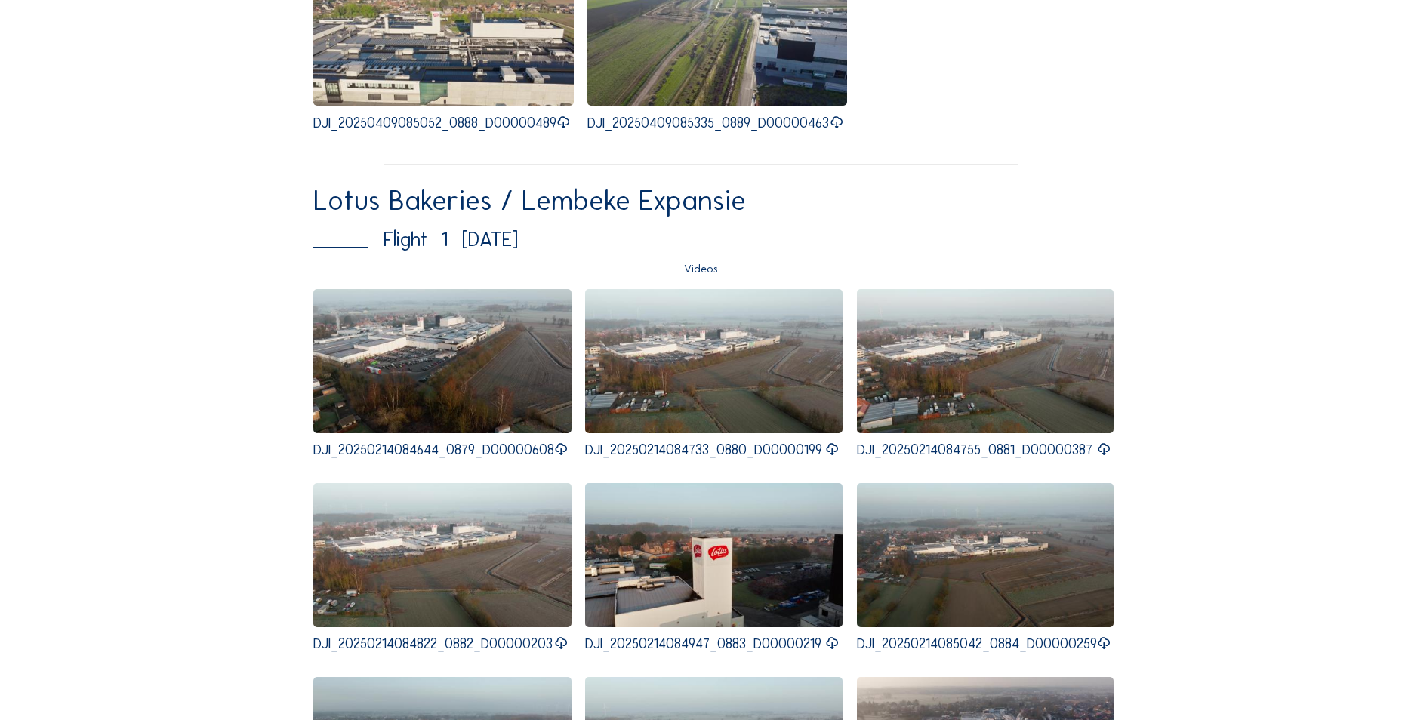
scroll to position [8216, 0]
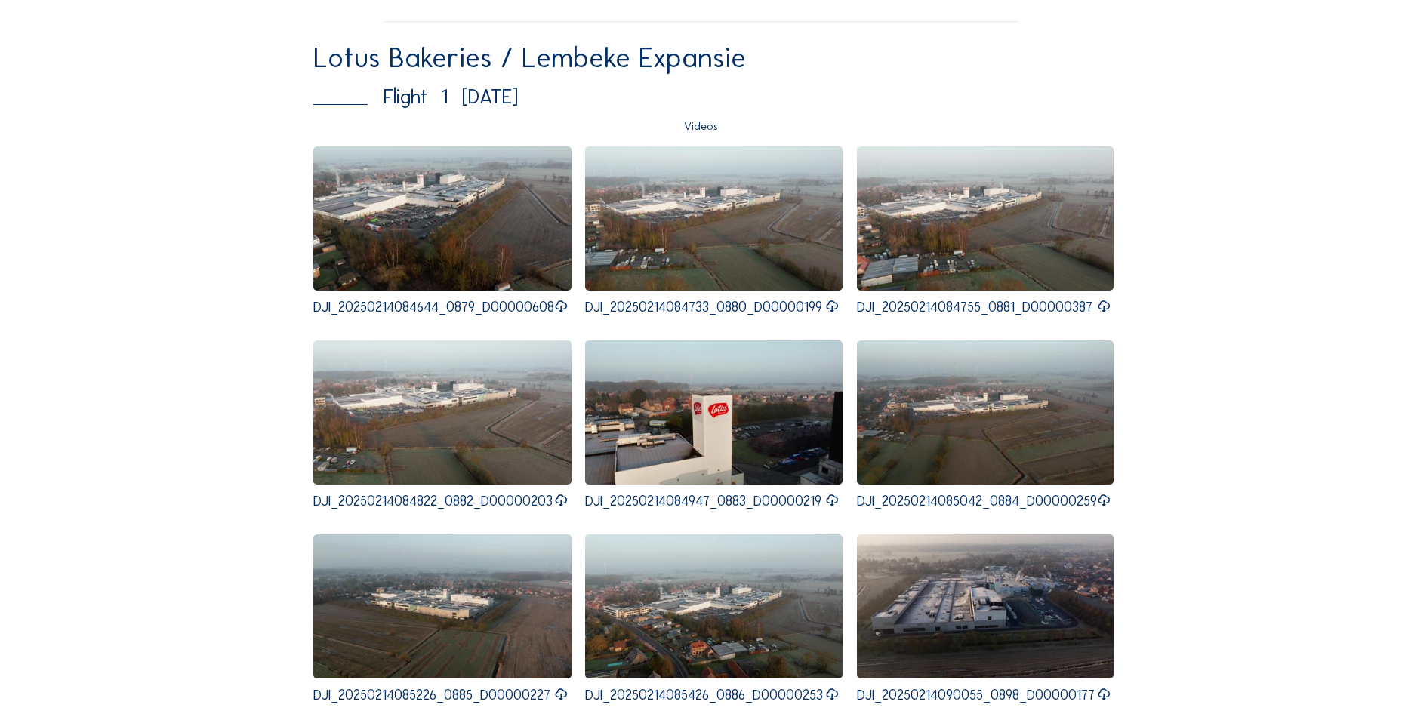
click at [1061, 383] on img at bounding box center [985, 412] width 257 height 144
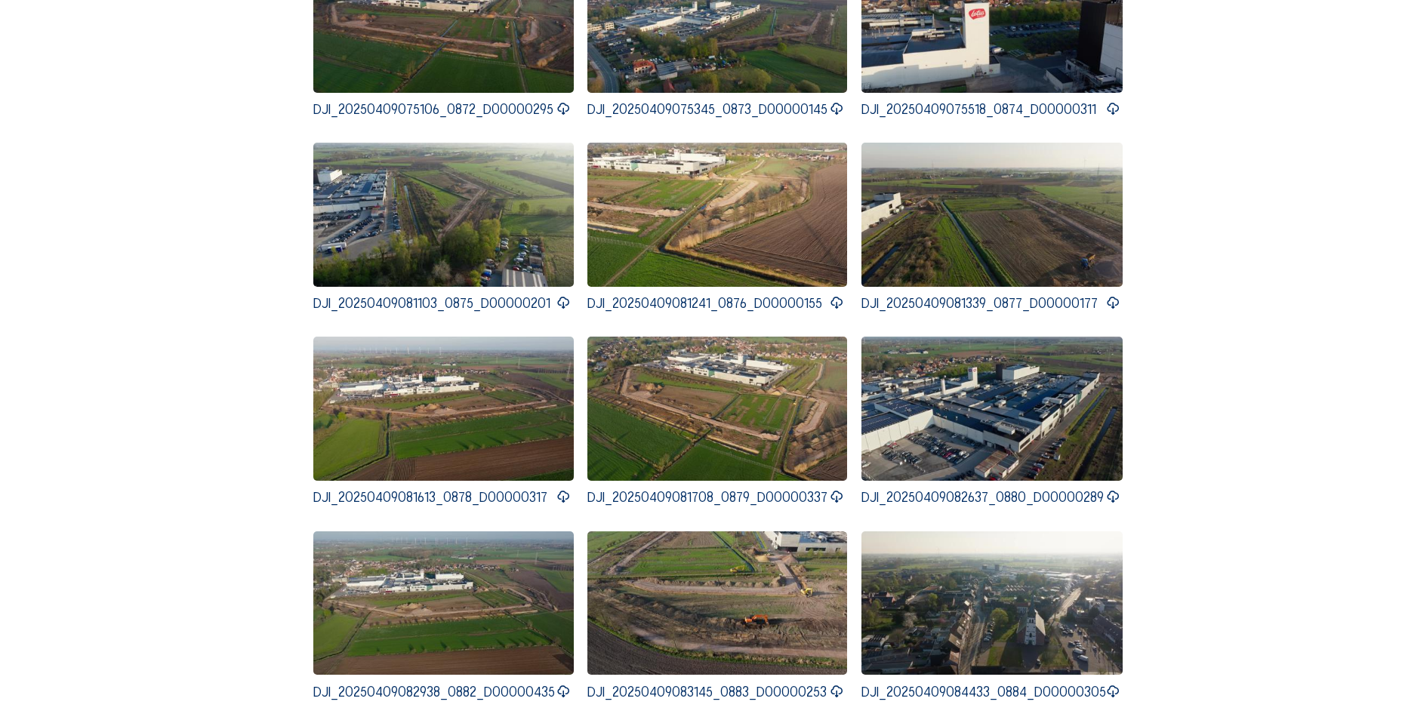
scroll to position [0, 0]
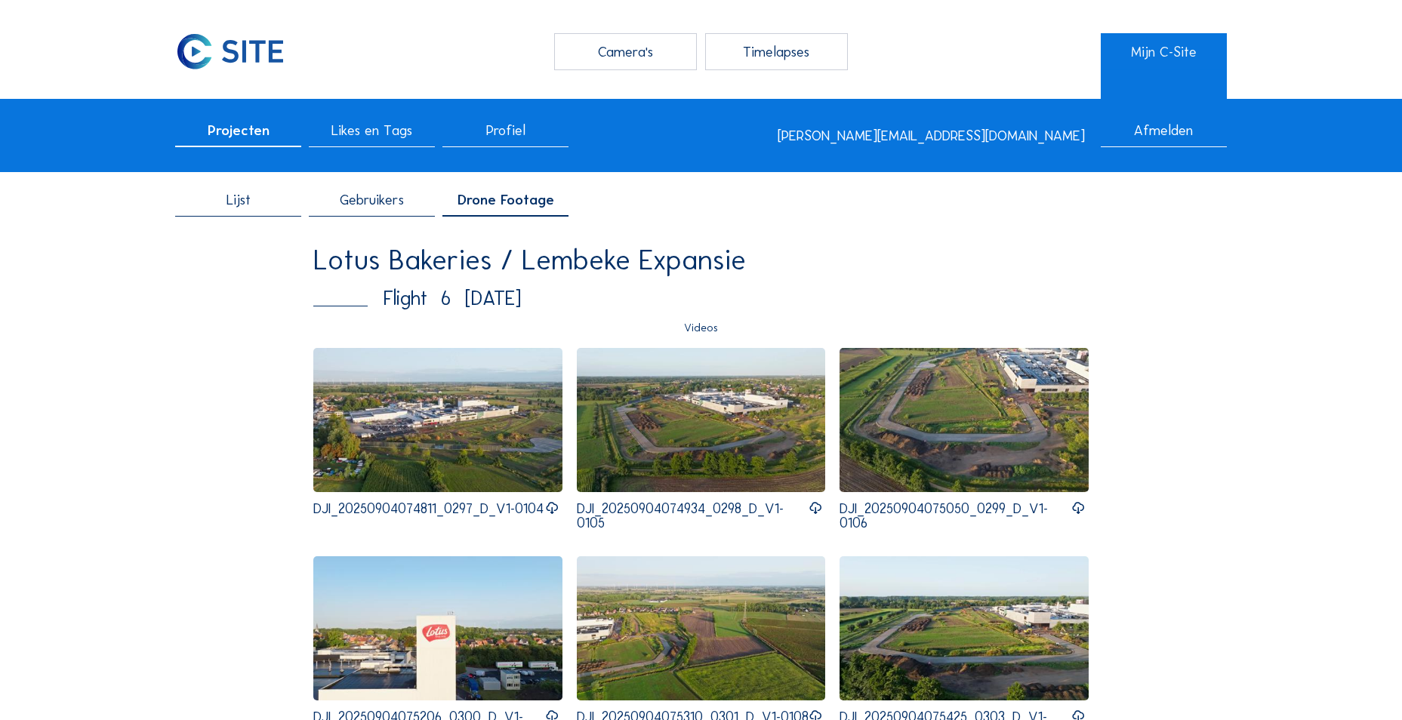
click at [248, 208] on span "Lijst" at bounding box center [238, 200] width 24 height 14
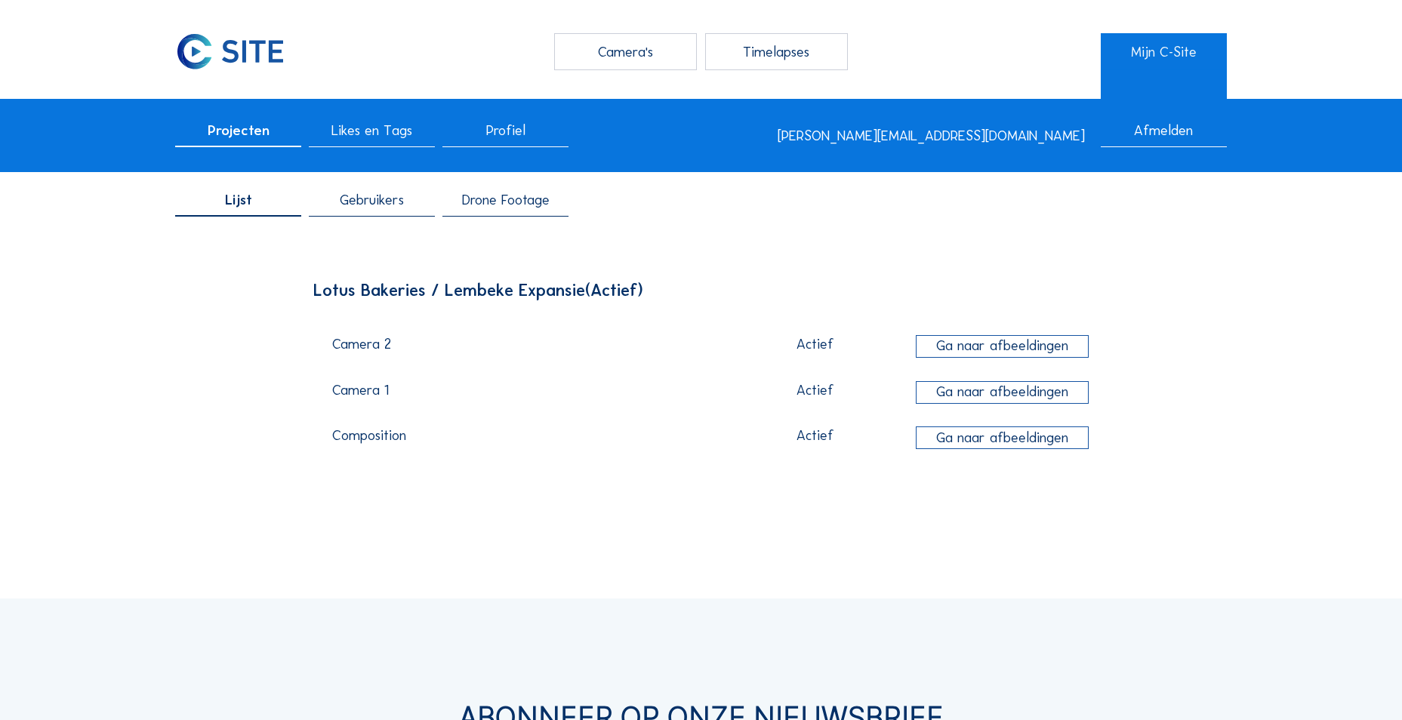
click at [765, 45] on div "Timelapses" at bounding box center [776, 51] width 143 height 37
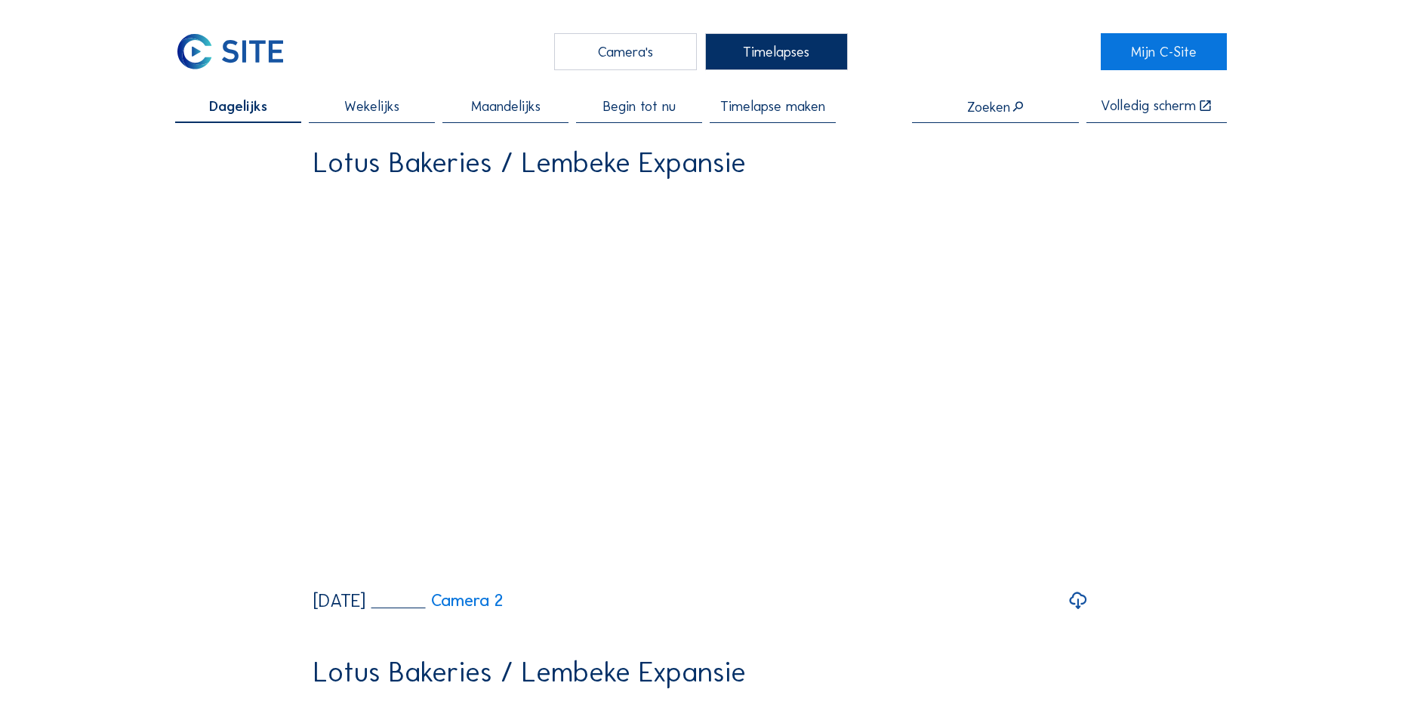
click at [784, 107] on span "Timelapse maken" at bounding box center [772, 107] width 105 height 14
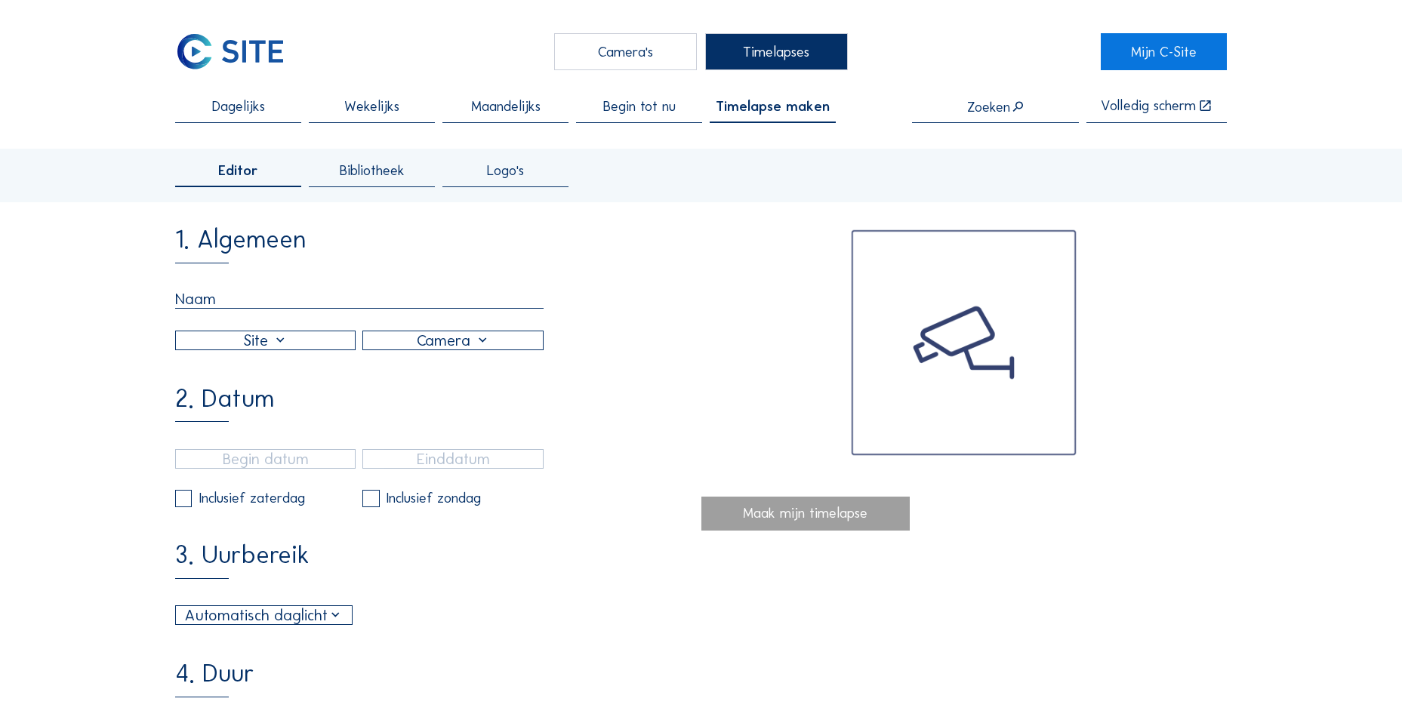
click at [268, 119] on div "Dagelijks" at bounding box center [238, 111] width 126 height 23
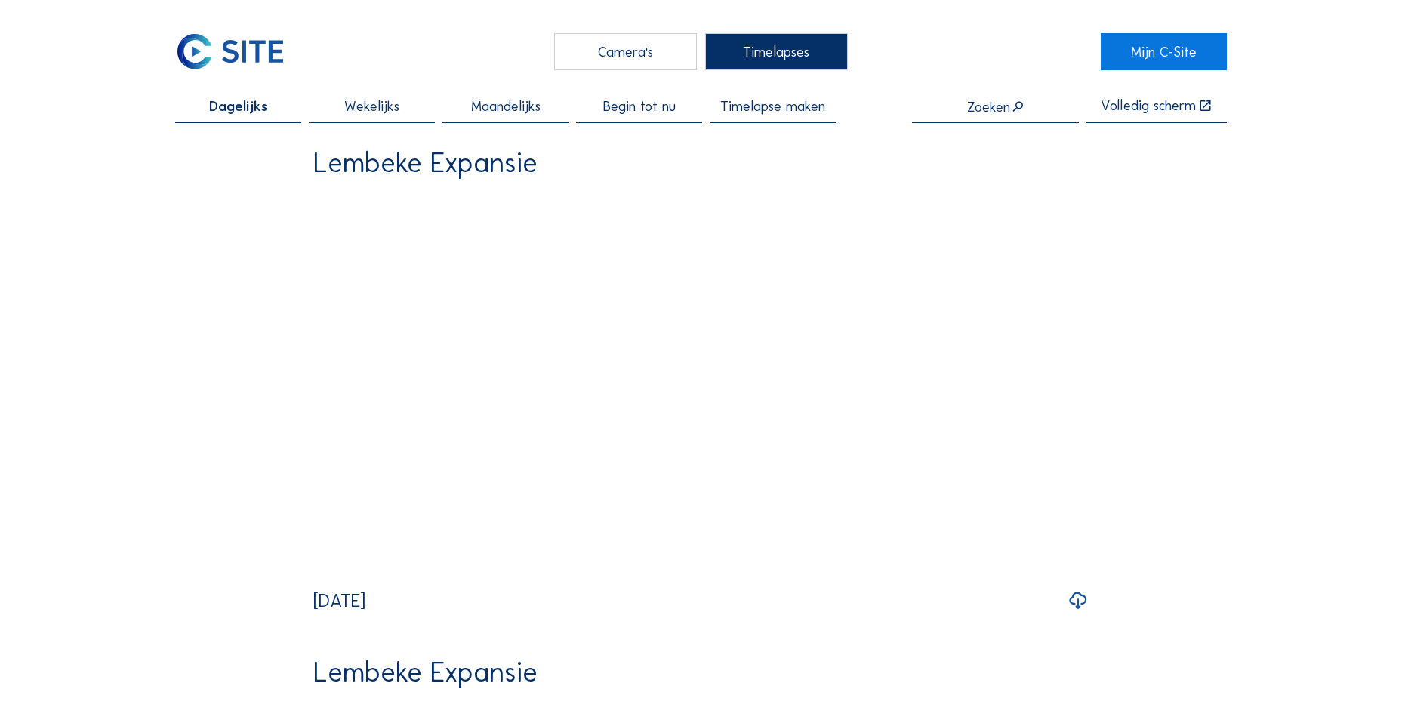
click at [352, 114] on span "Wekelijks" at bounding box center [371, 107] width 55 height 14
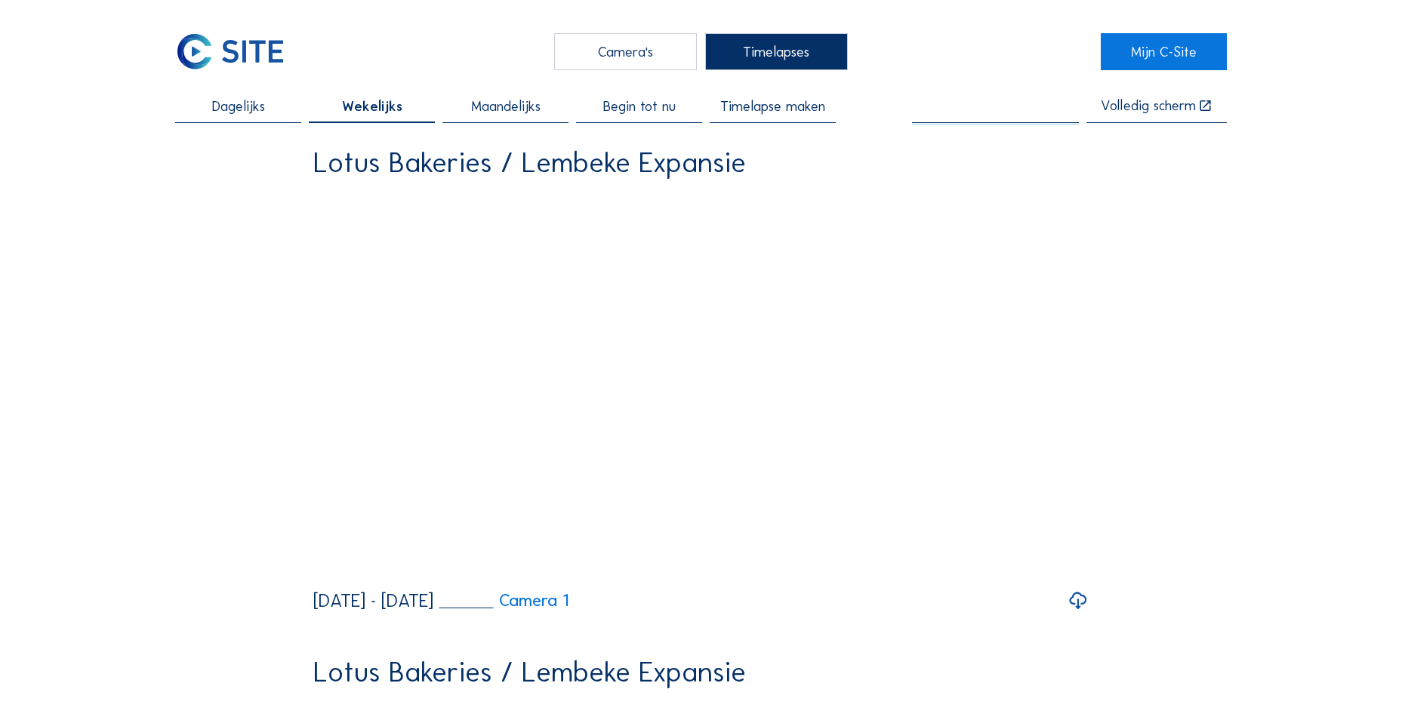
click at [987, 103] on input "text" at bounding box center [995, 106] width 167 height 15
click at [1021, 101] on input "text" at bounding box center [995, 106] width 167 height 15
type input "maart"
click at [510, 109] on span "Maandelijks" at bounding box center [505, 107] width 69 height 14
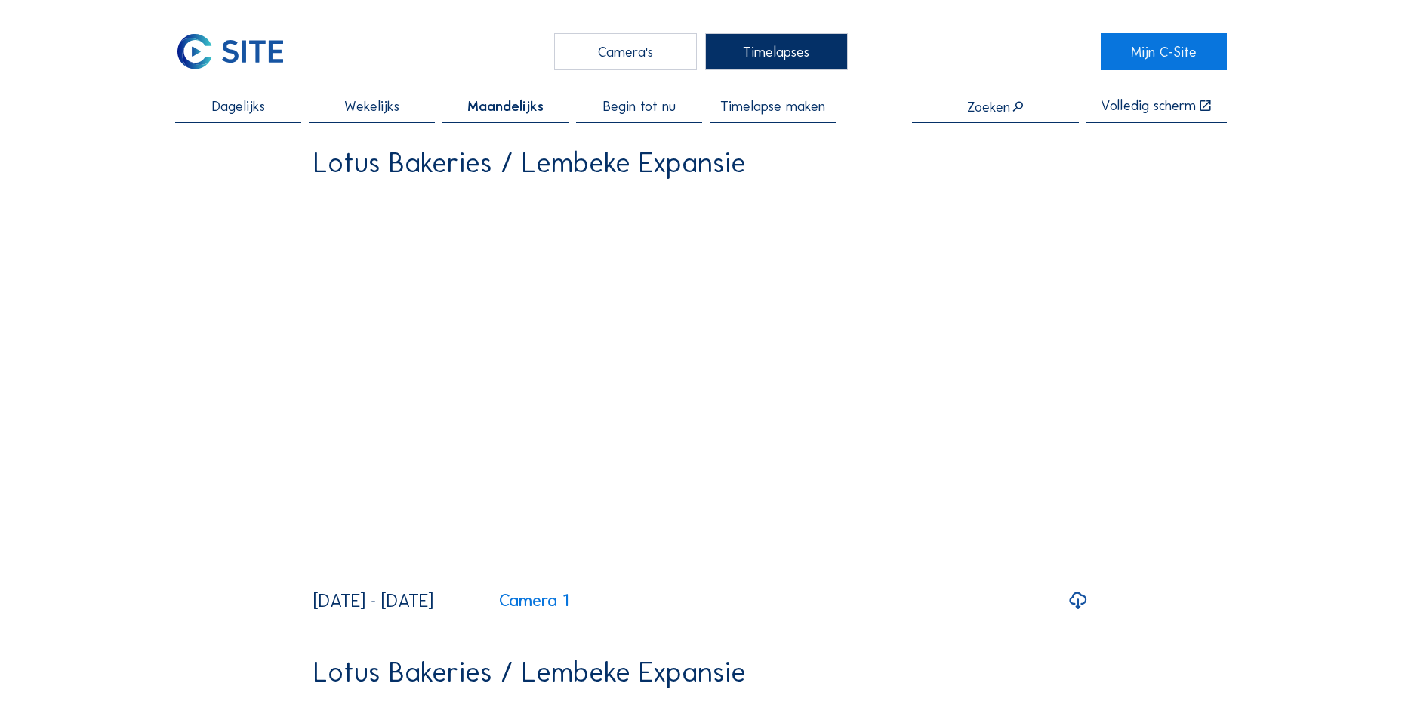
click at [631, 103] on span "Begin tot nu" at bounding box center [639, 107] width 72 height 14
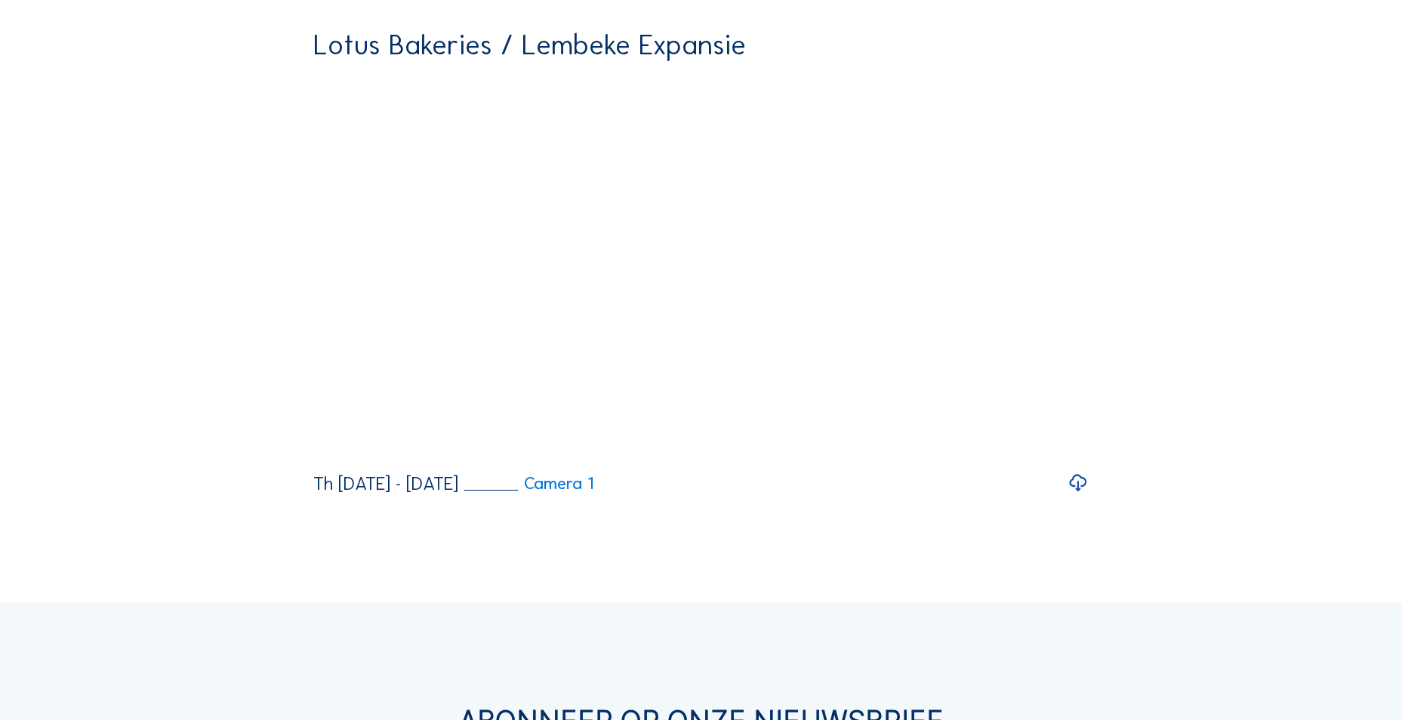
scroll to position [1140, 0]
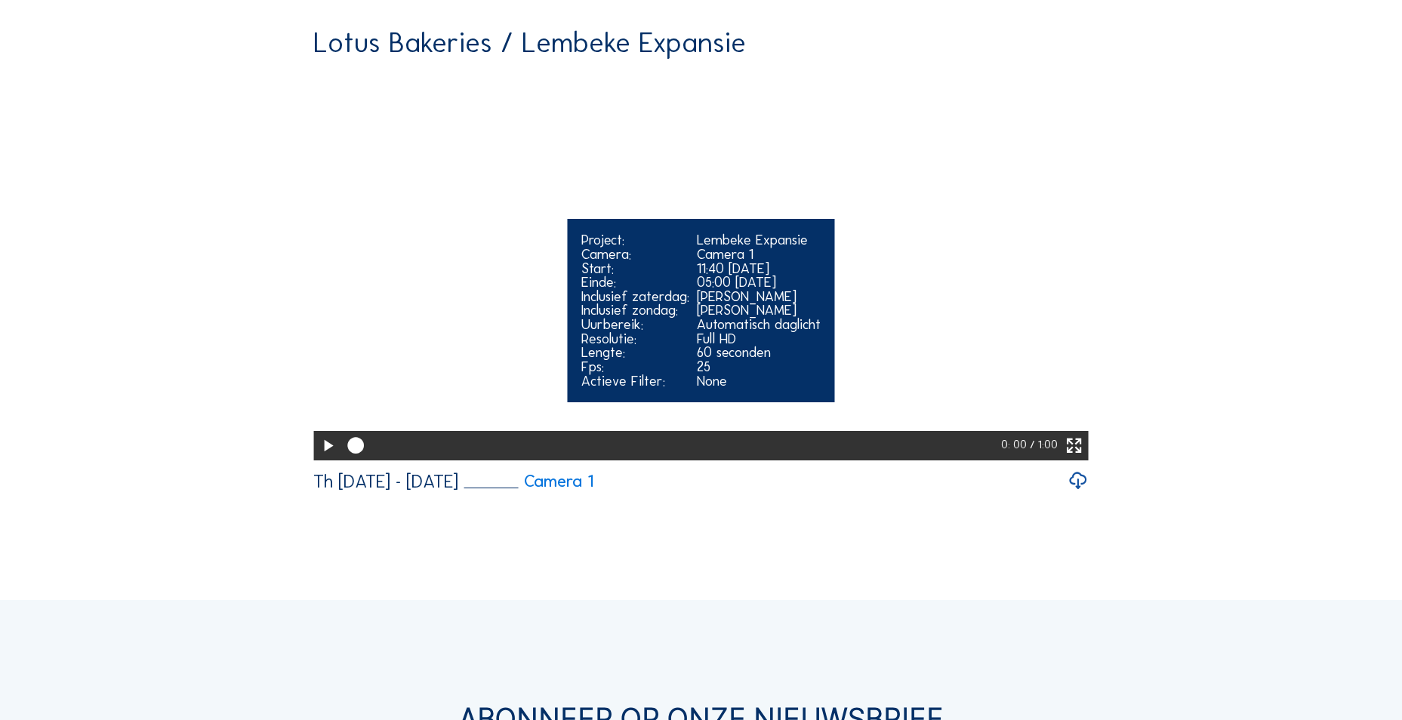
click at [1075, 434] on icon at bounding box center [1074, 446] width 20 height 24
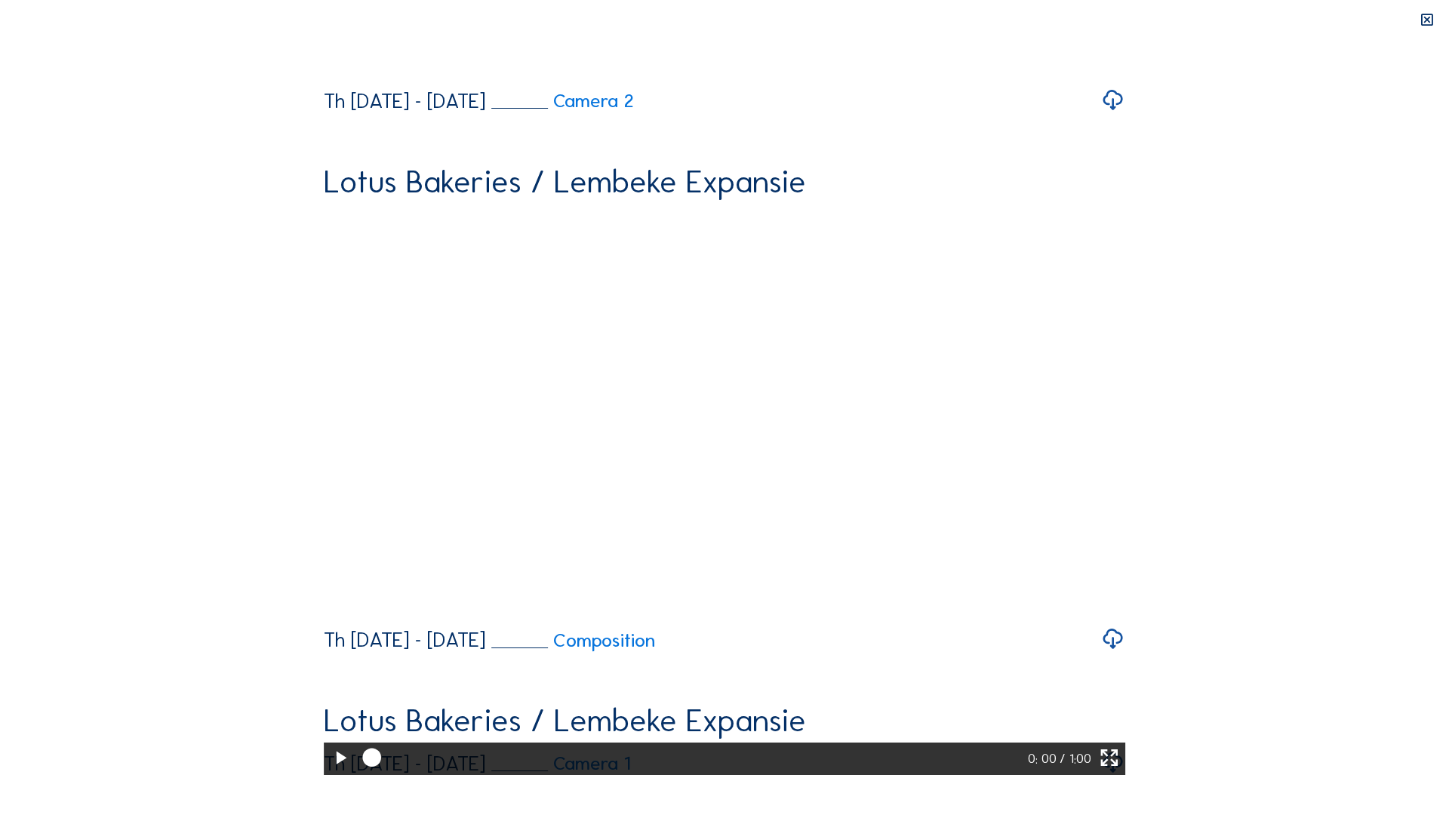
click at [329, 719] on icon at bounding box center [340, 758] width 22 height 27
click at [361, 719] on div at bounding box center [419, 759] width 117 height 8
click at [329, 719] on icon at bounding box center [340, 758] width 22 height 27
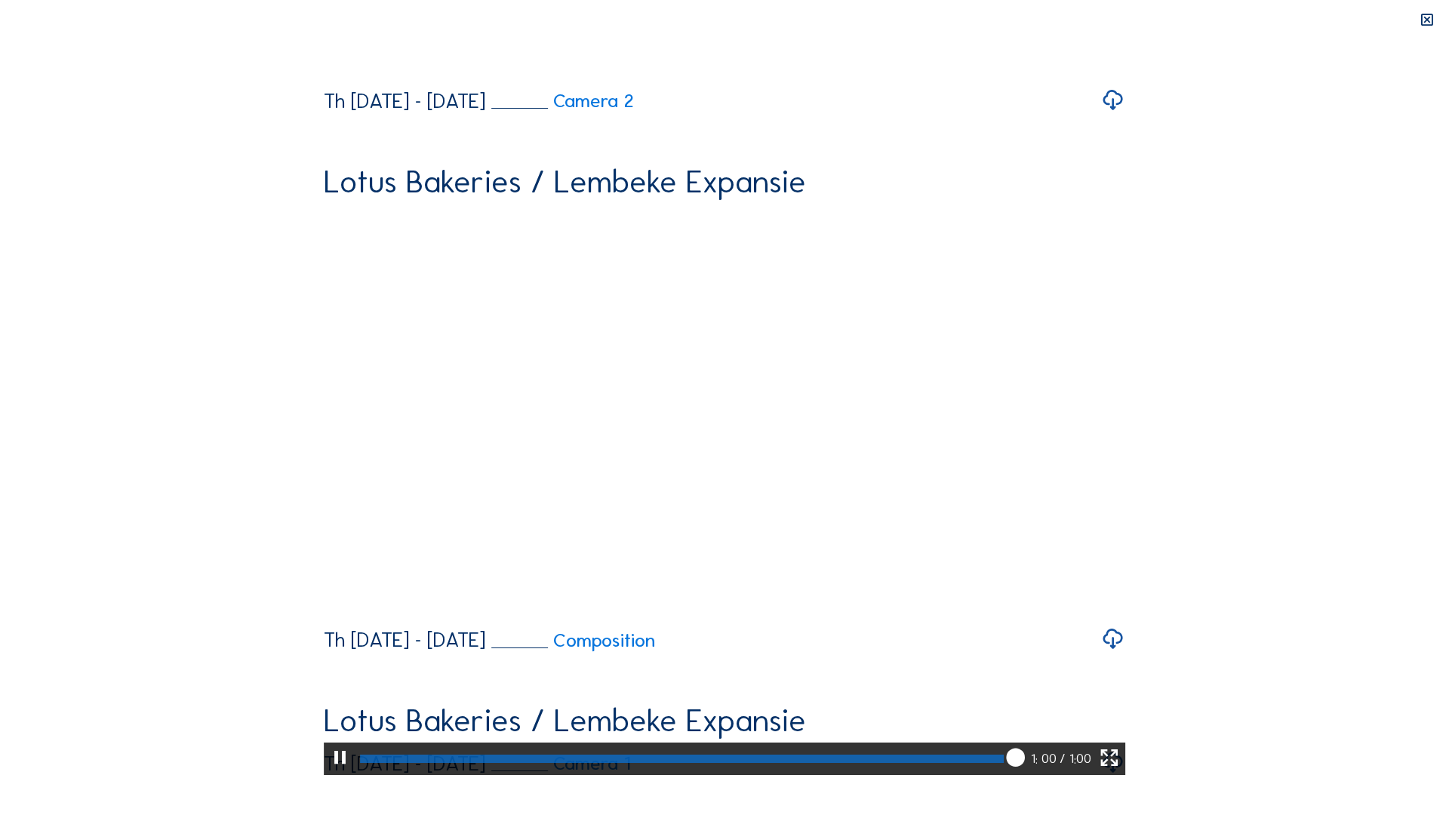
click at [361, 719] on div at bounding box center [683, 759] width 644 height 8
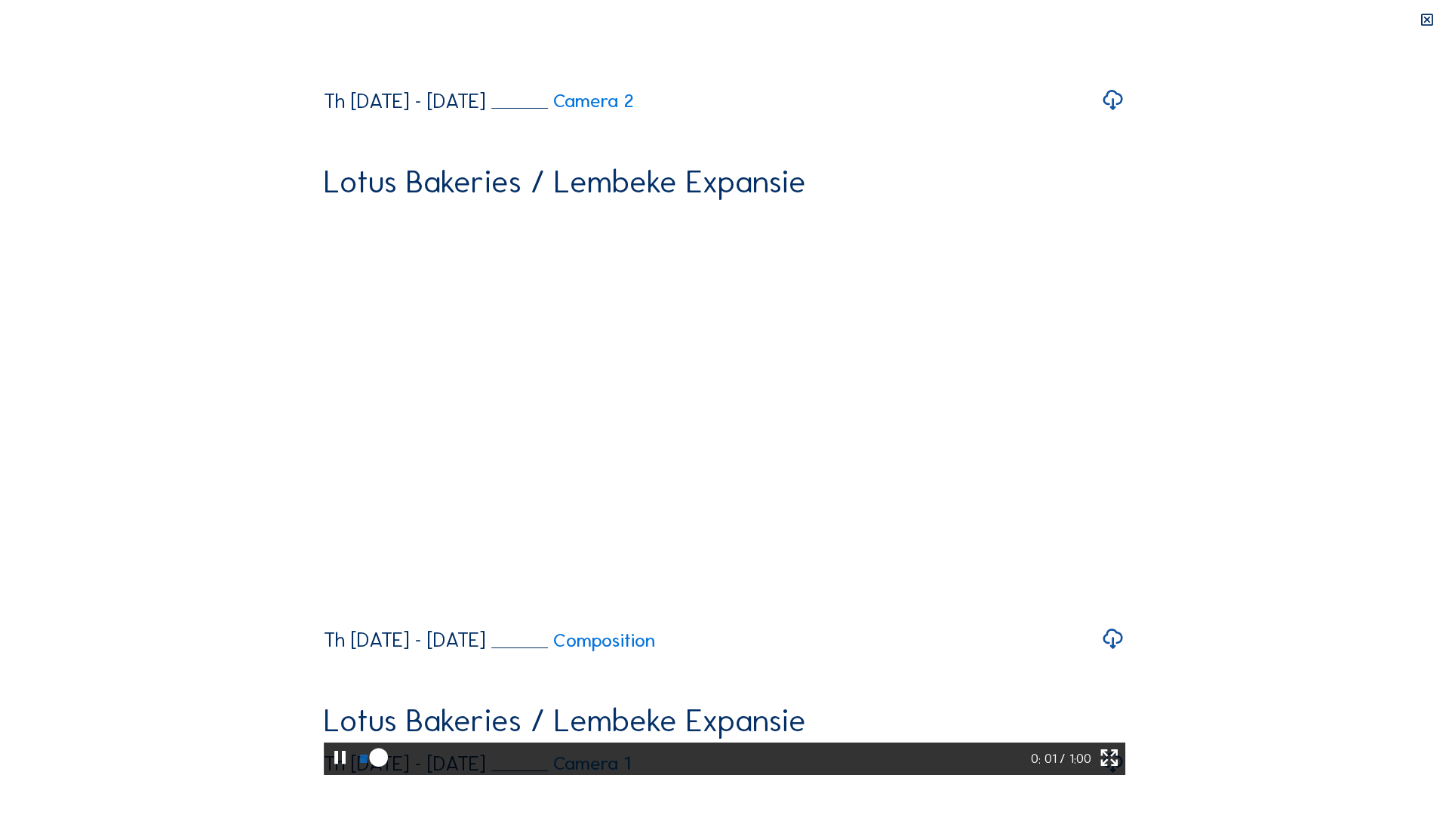
click at [329, 719] on icon at bounding box center [340, 758] width 22 height 27
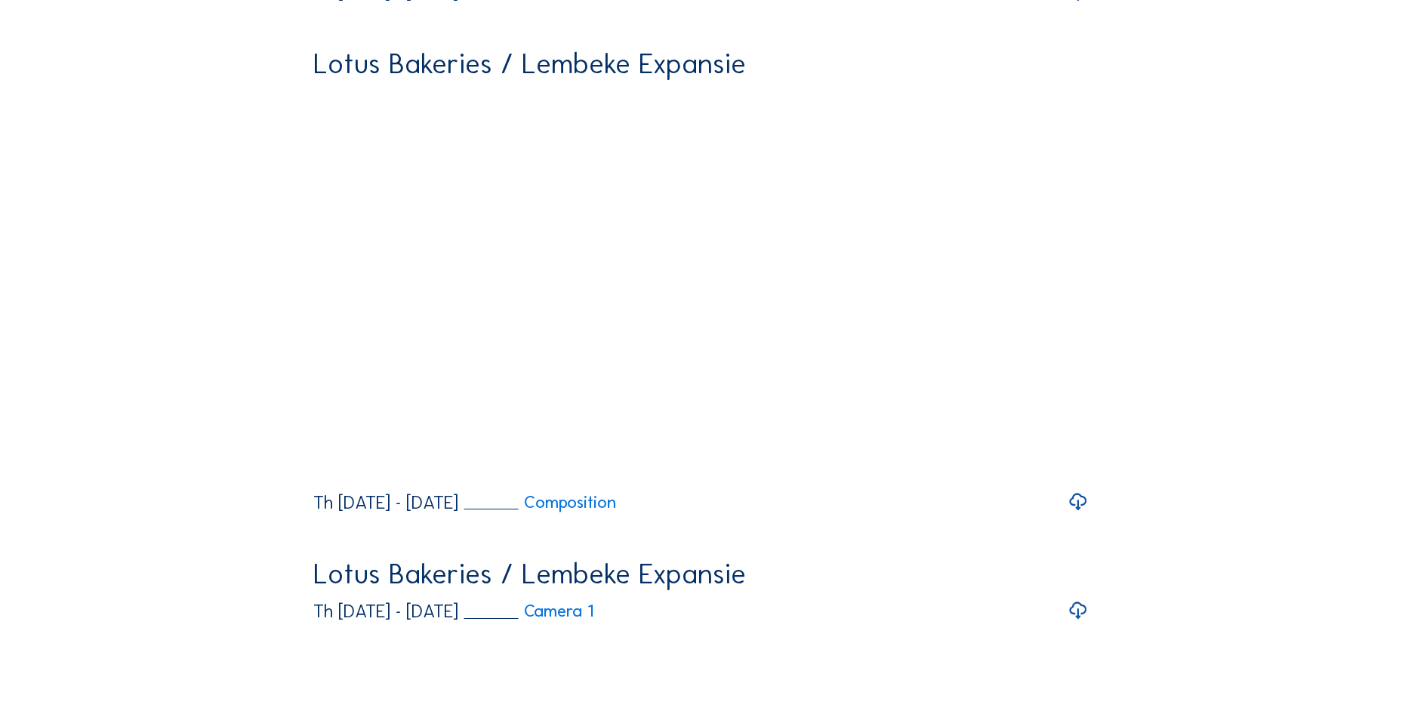
scroll to position [1057, 0]
